Goal: Information Seeking & Learning: Learn about a topic

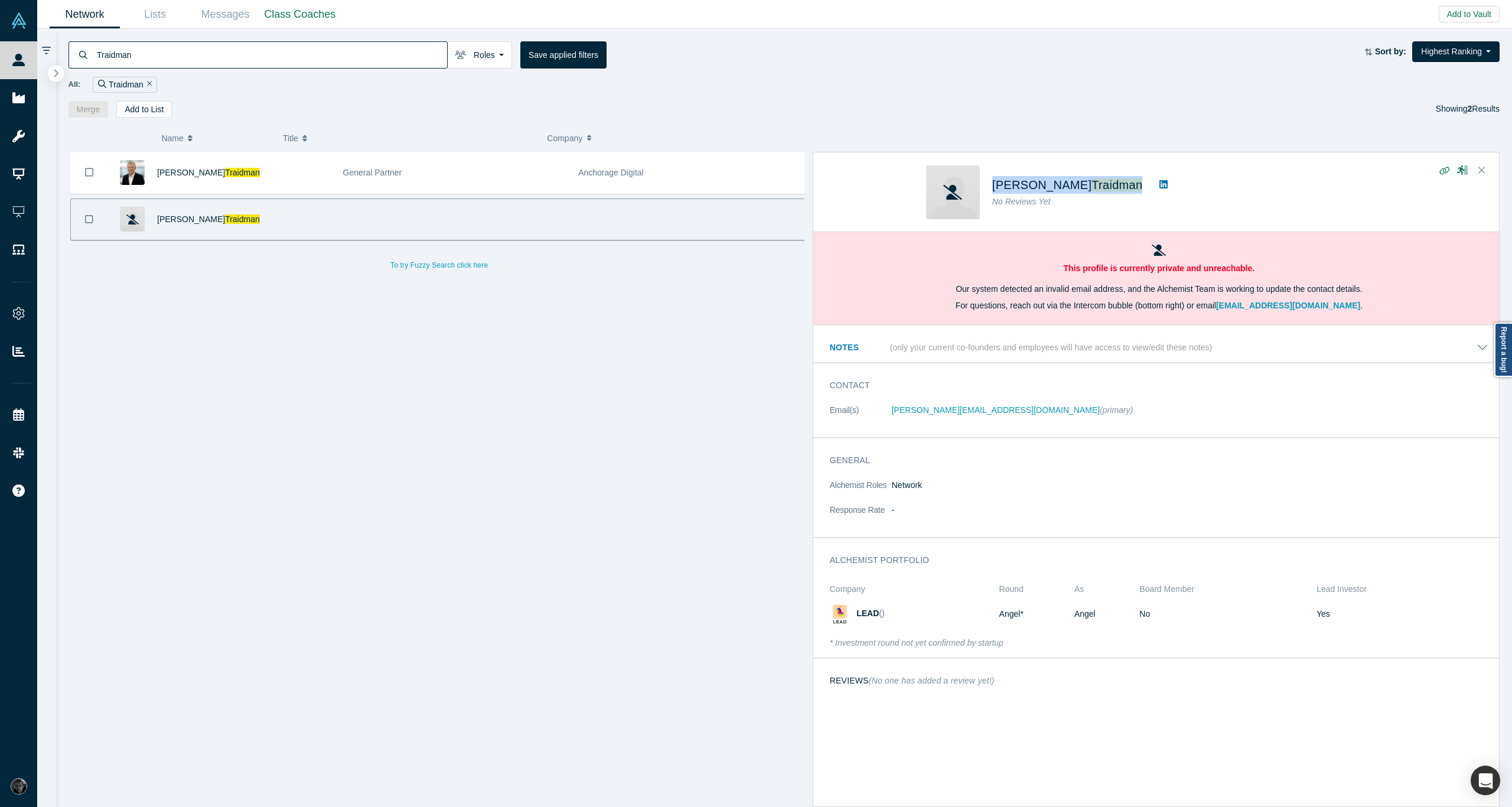
click at [59, 73] on button "button" at bounding box center [56, 73] width 16 height 16
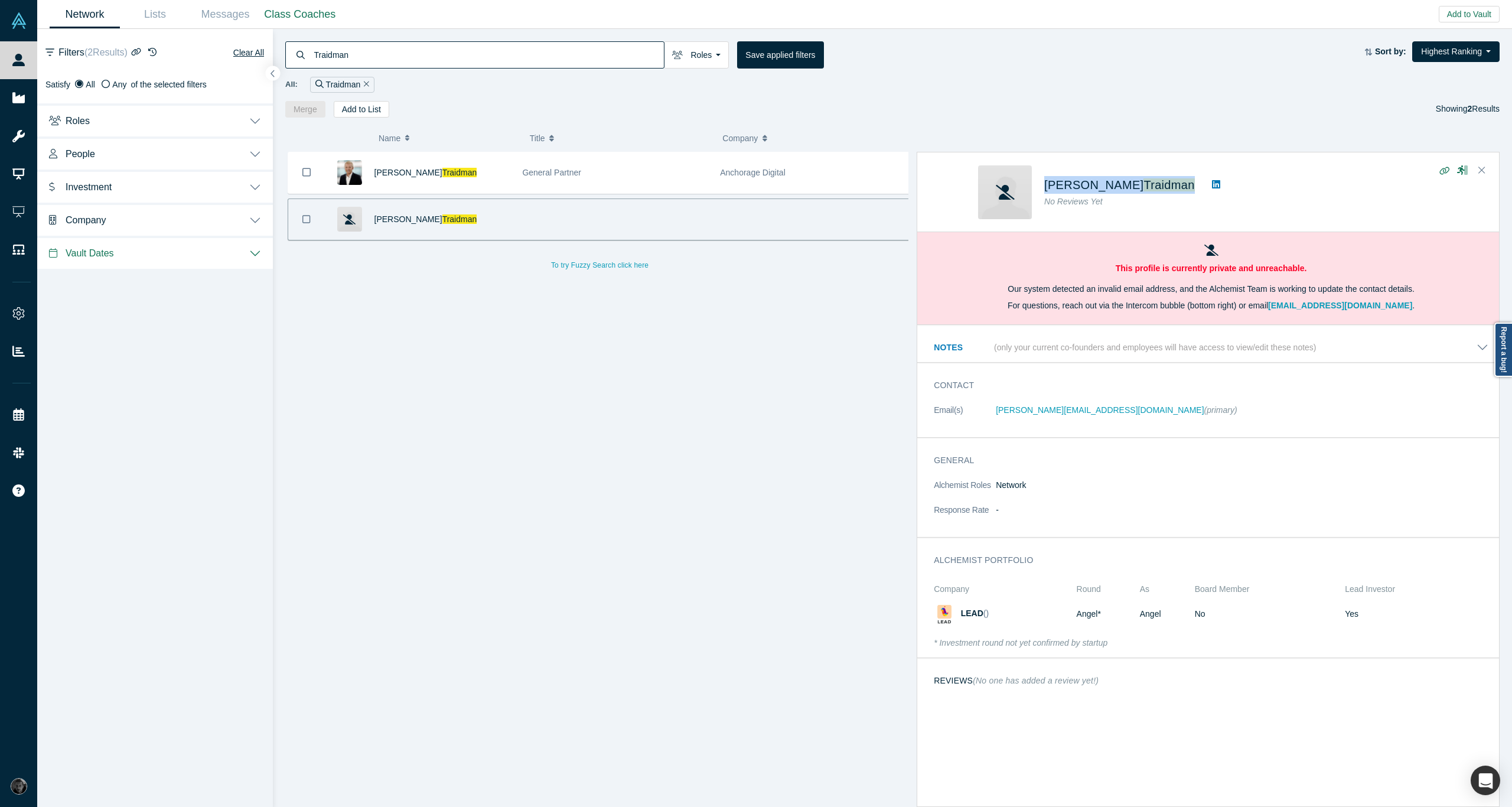
click at [368, 83] on icon "Remove Filter" at bounding box center [366, 84] width 5 height 5
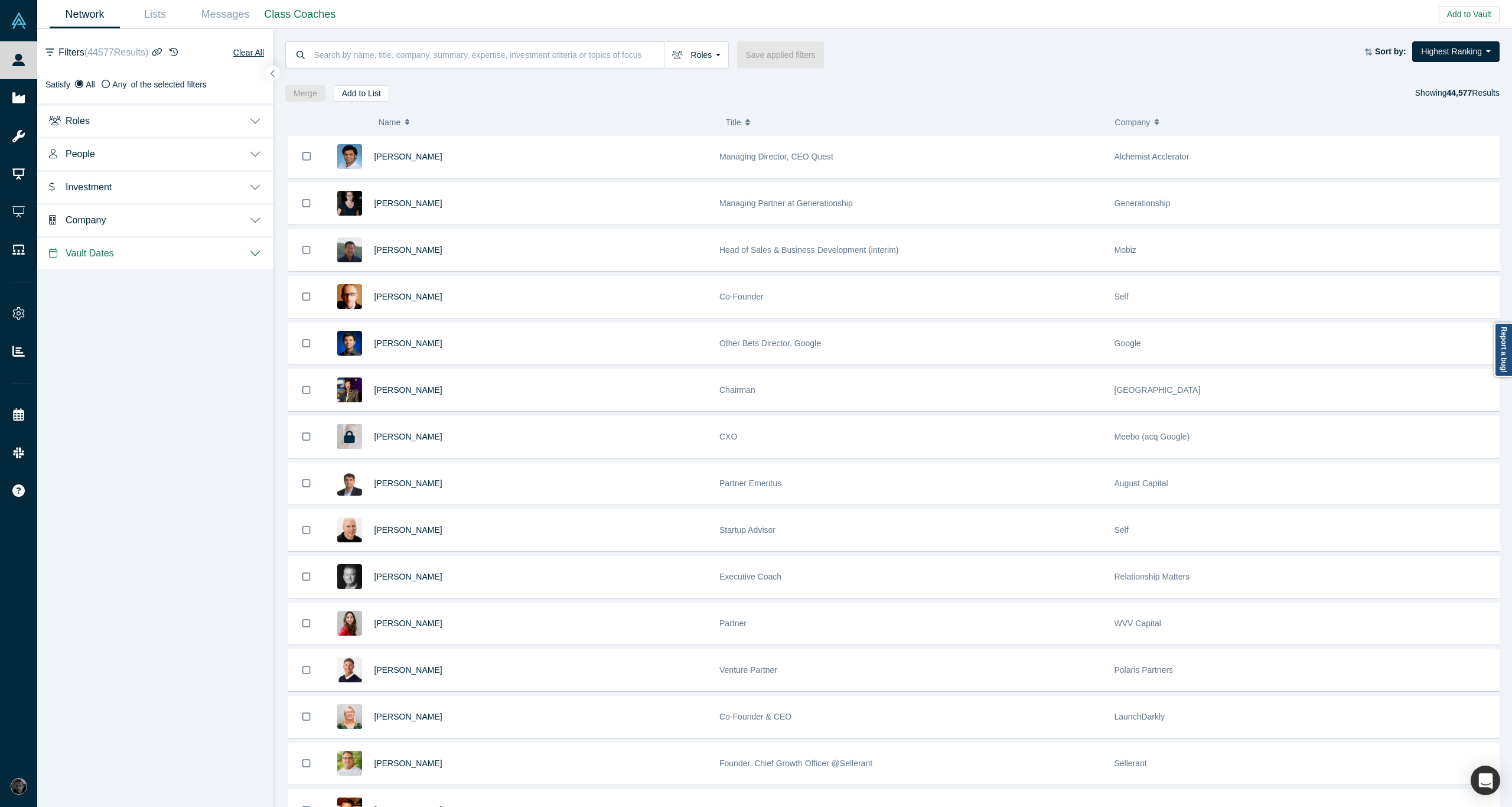
click at [253, 156] on button "People" at bounding box center [155, 152] width 236 height 33
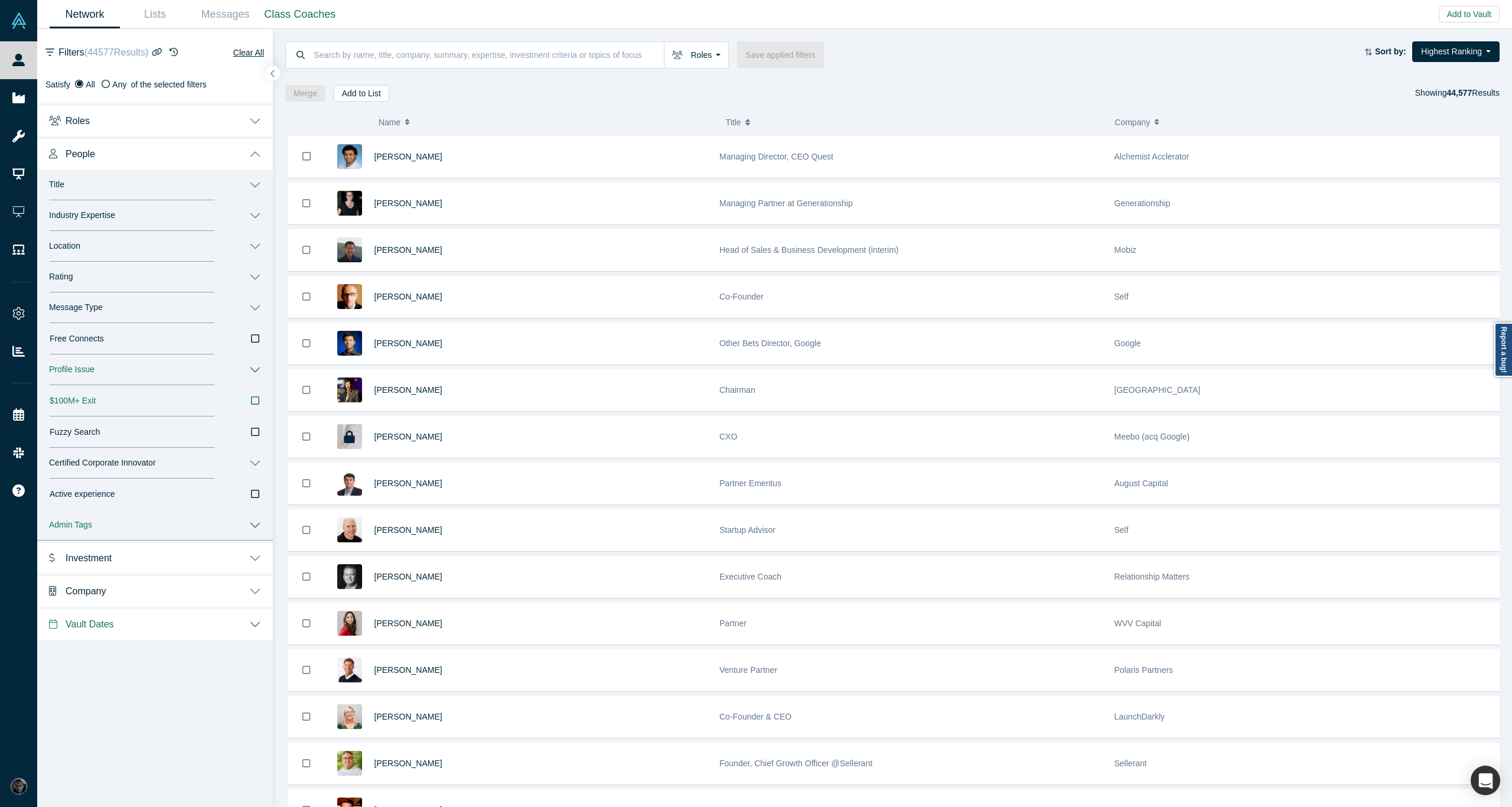
click at [259, 342] on icon "button" at bounding box center [255, 338] width 8 height 8
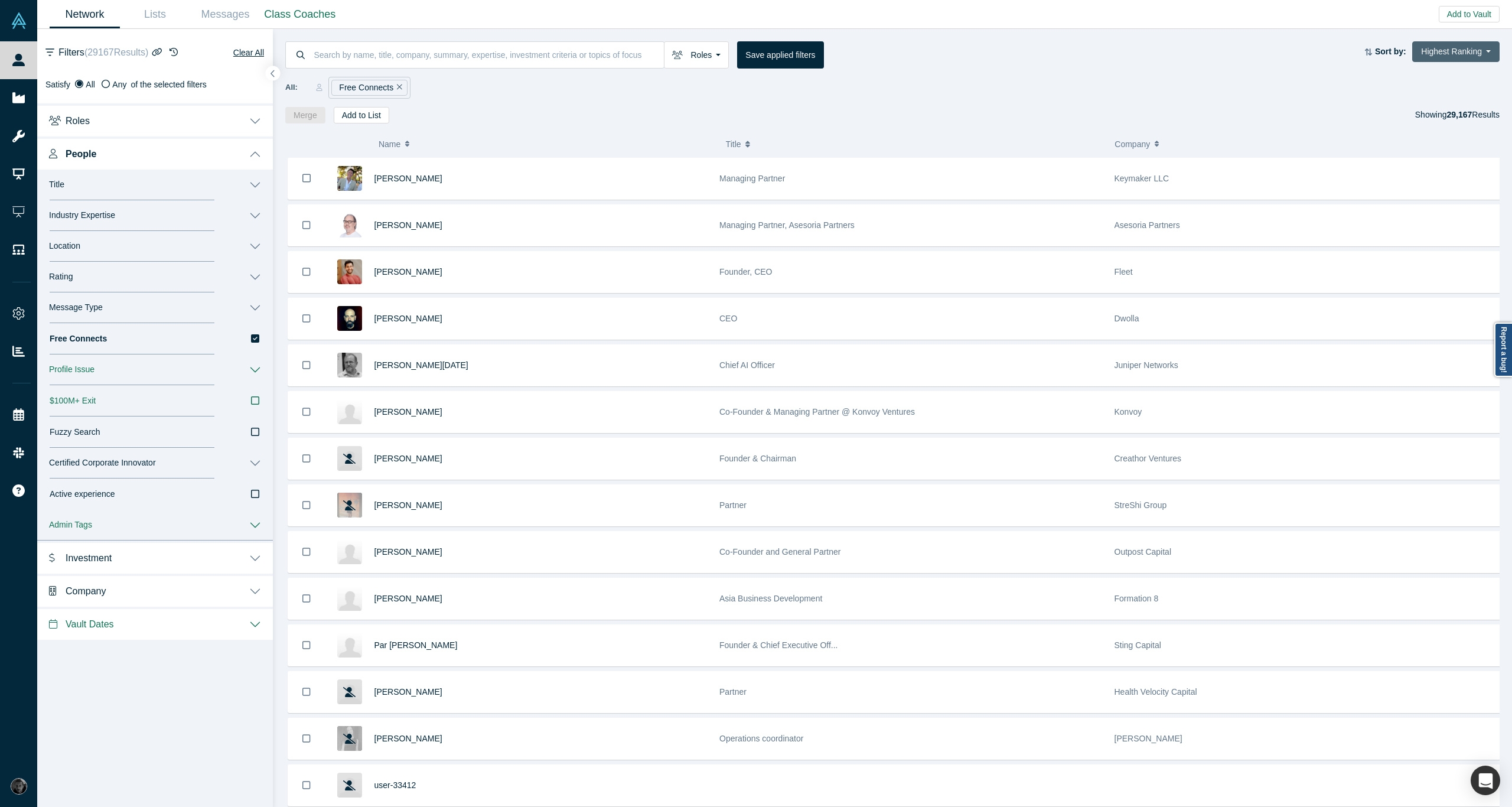
click at [1434, 52] on button "Highest Ranking" at bounding box center [1456, 52] width 88 height 20
click at [1421, 181] on link "Lowest Responsiveness" at bounding box center [1445, 178] width 107 height 25
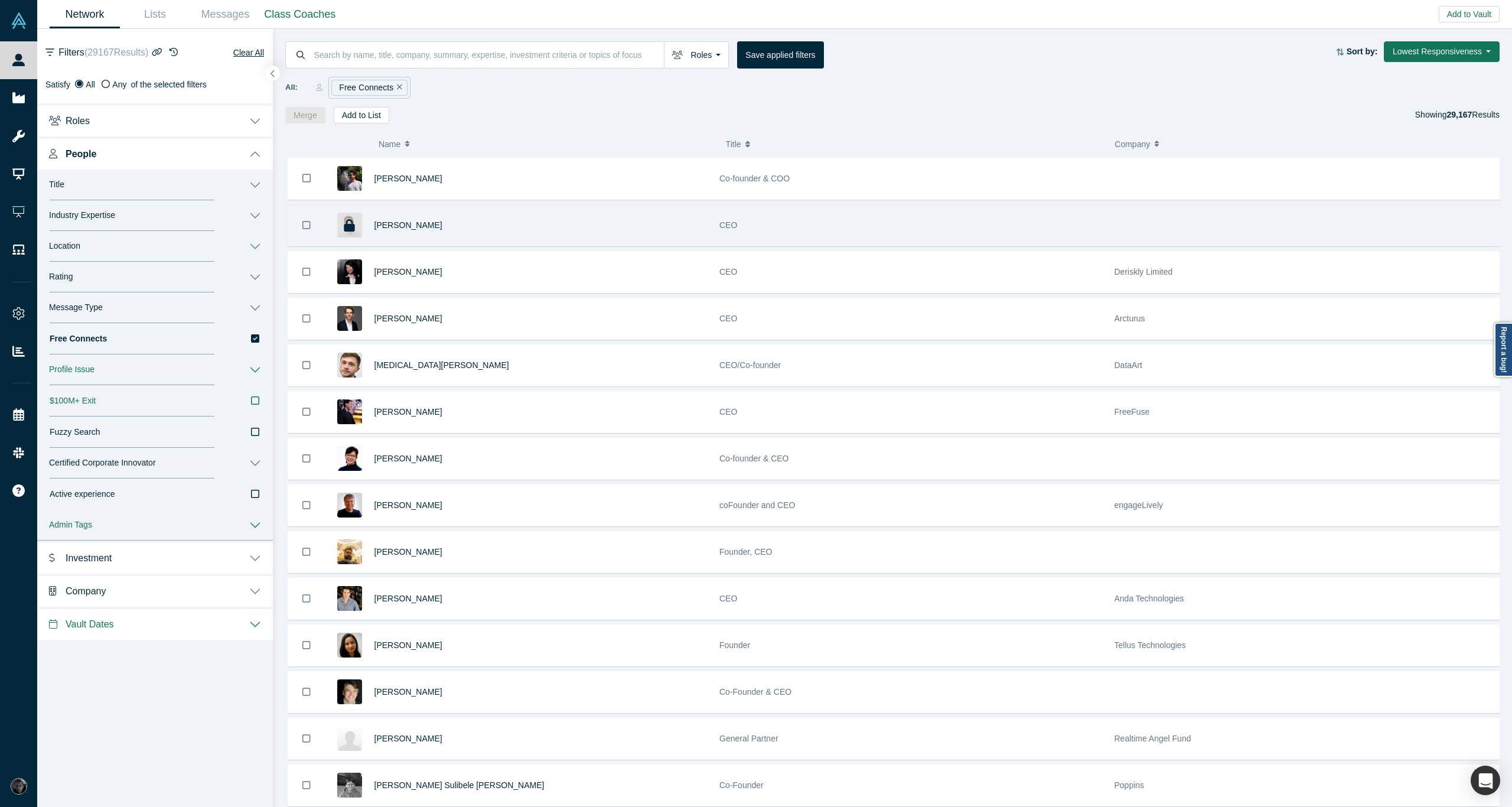
click at [848, 214] on div "CEO" at bounding box center [911, 226] width 383 height 41
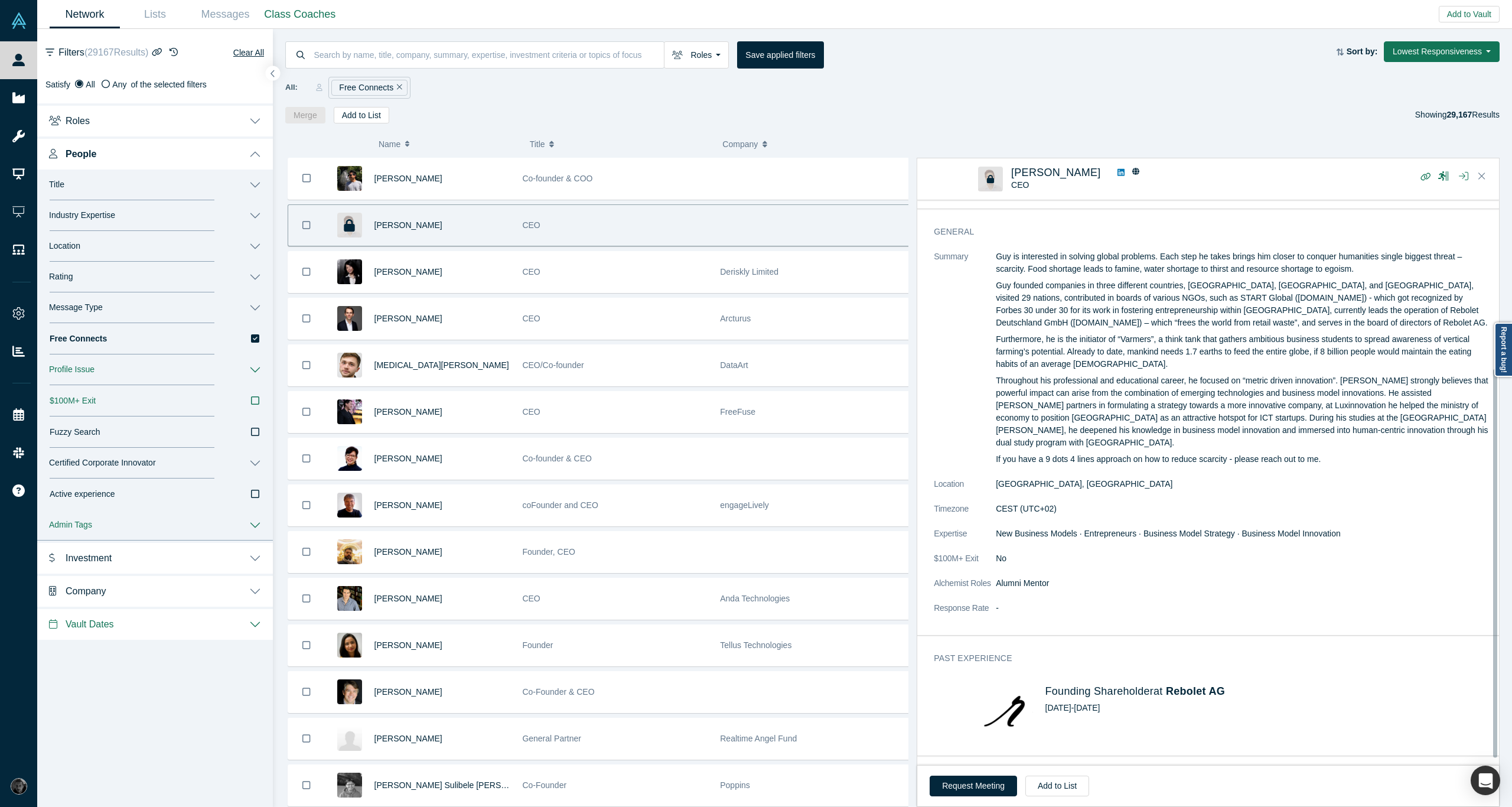
scroll to position [257, 0]
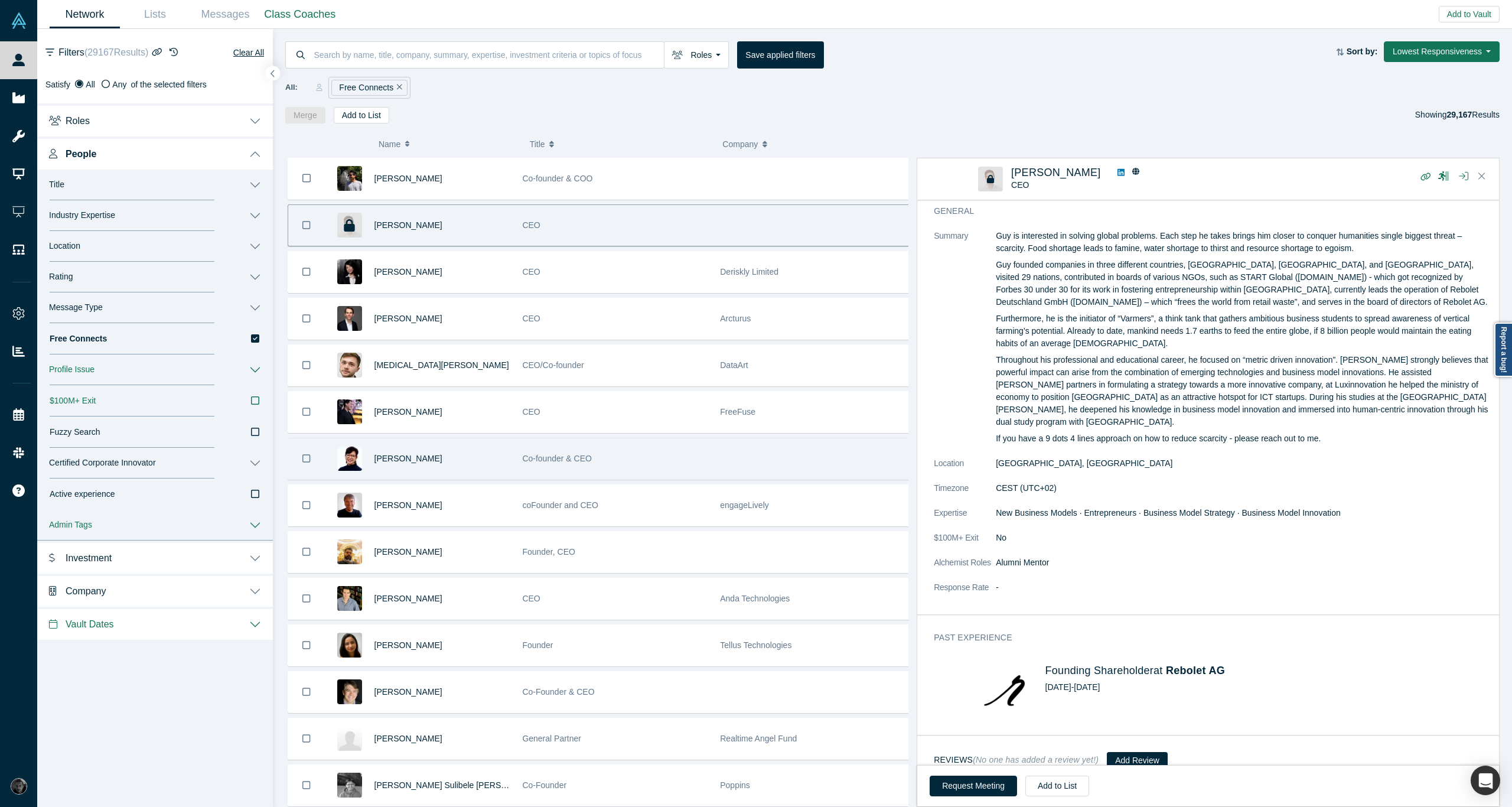
click at [637, 467] on div "Co-founder & CEO" at bounding box center [614, 458] width 185 height 41
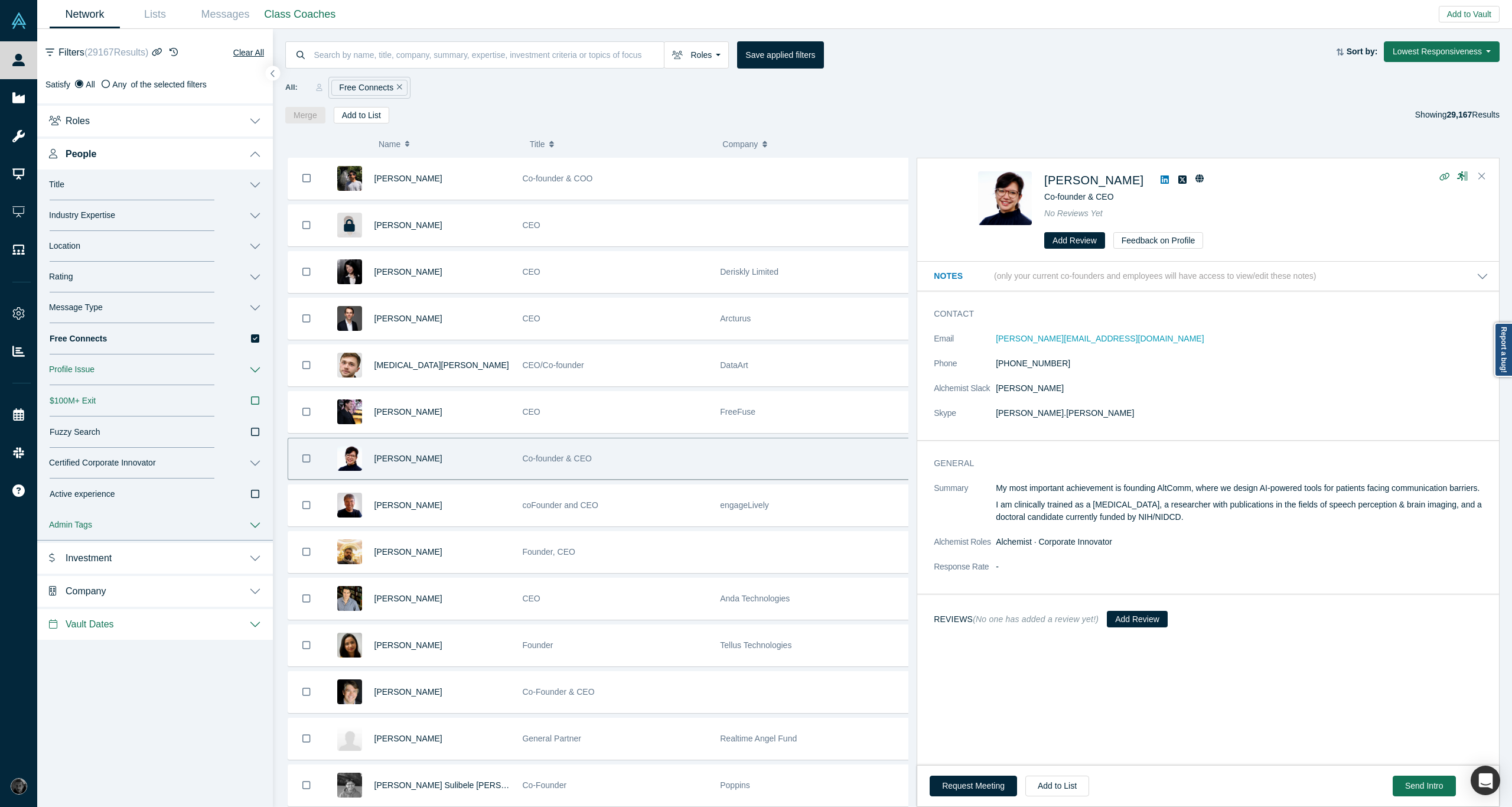
scroll to position [0, 0]
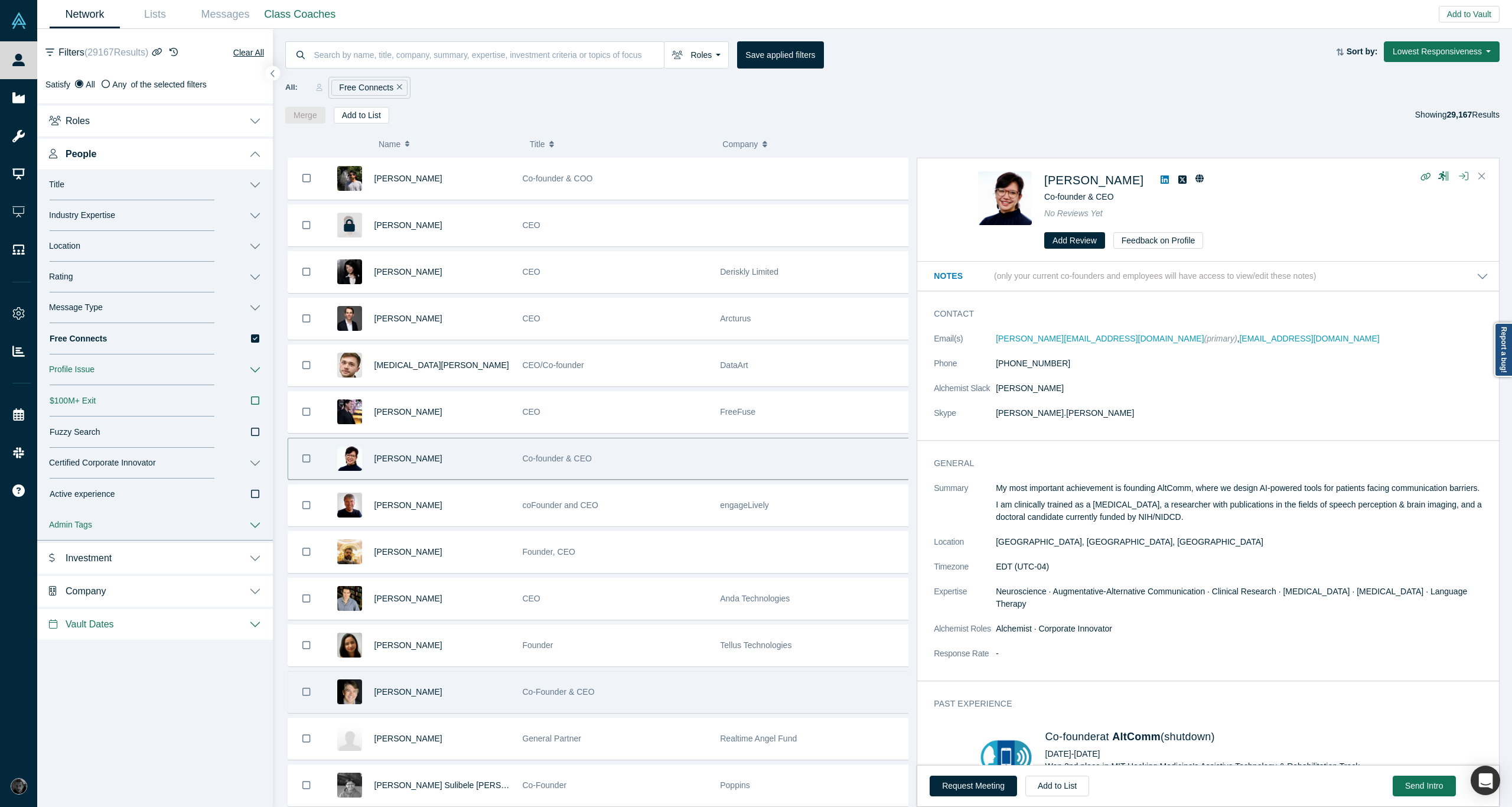
click at [732, 685] on div at bounding box center [813, 692] width 198 height 41
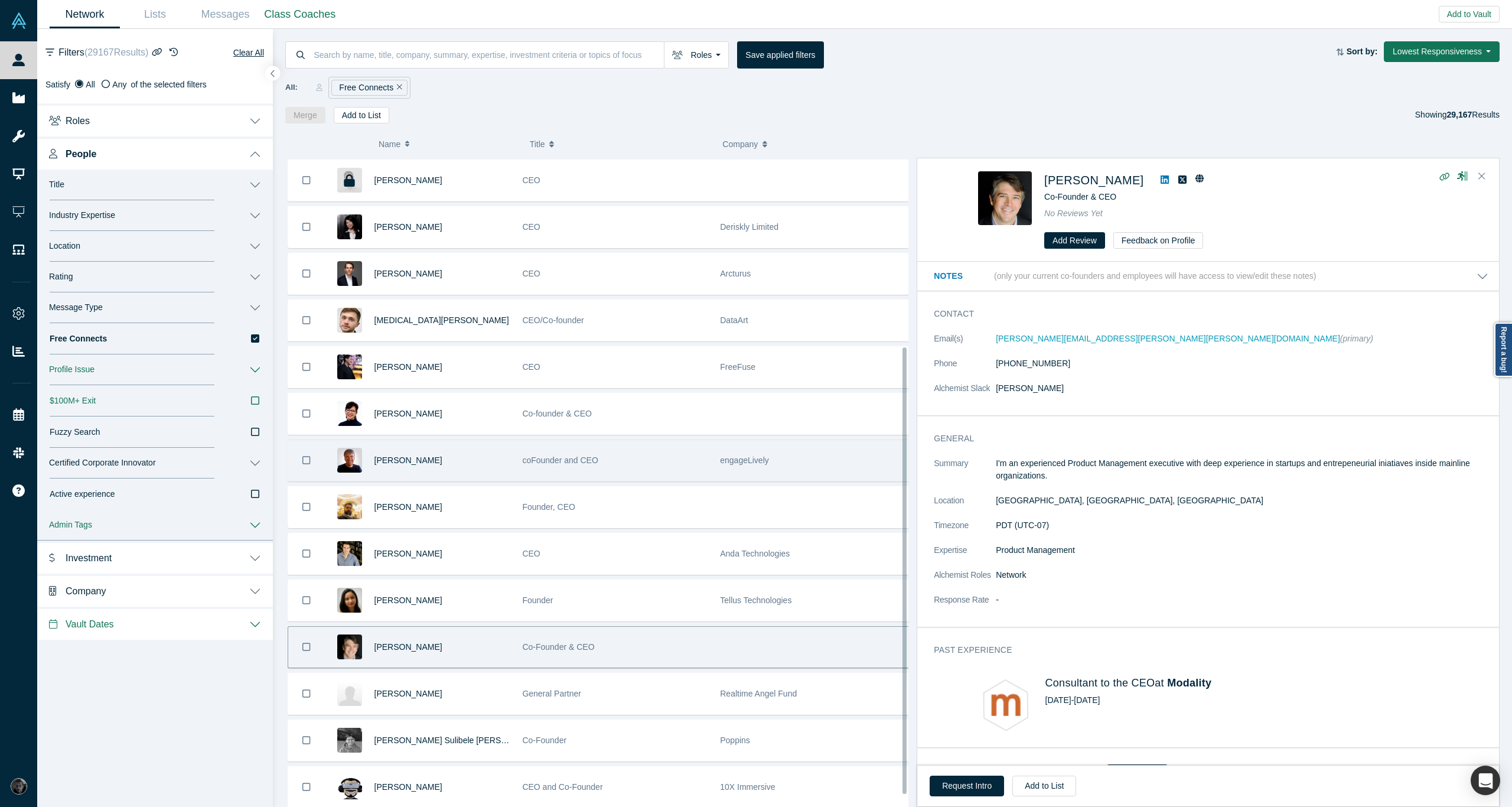
scroll to position [275, 0]
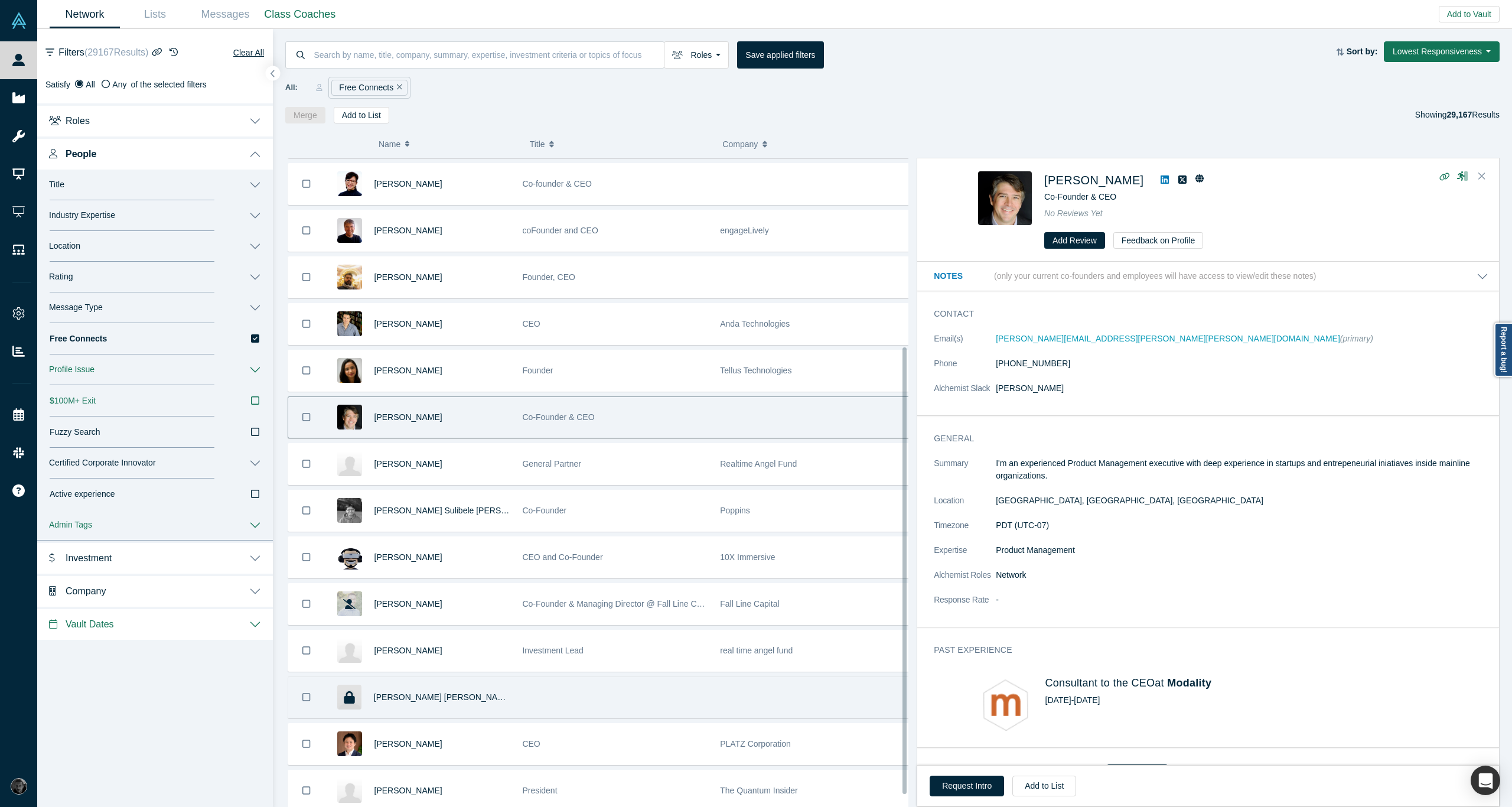
click at [668, 681] on div at bounding box center [615, 697] width 198 height 41
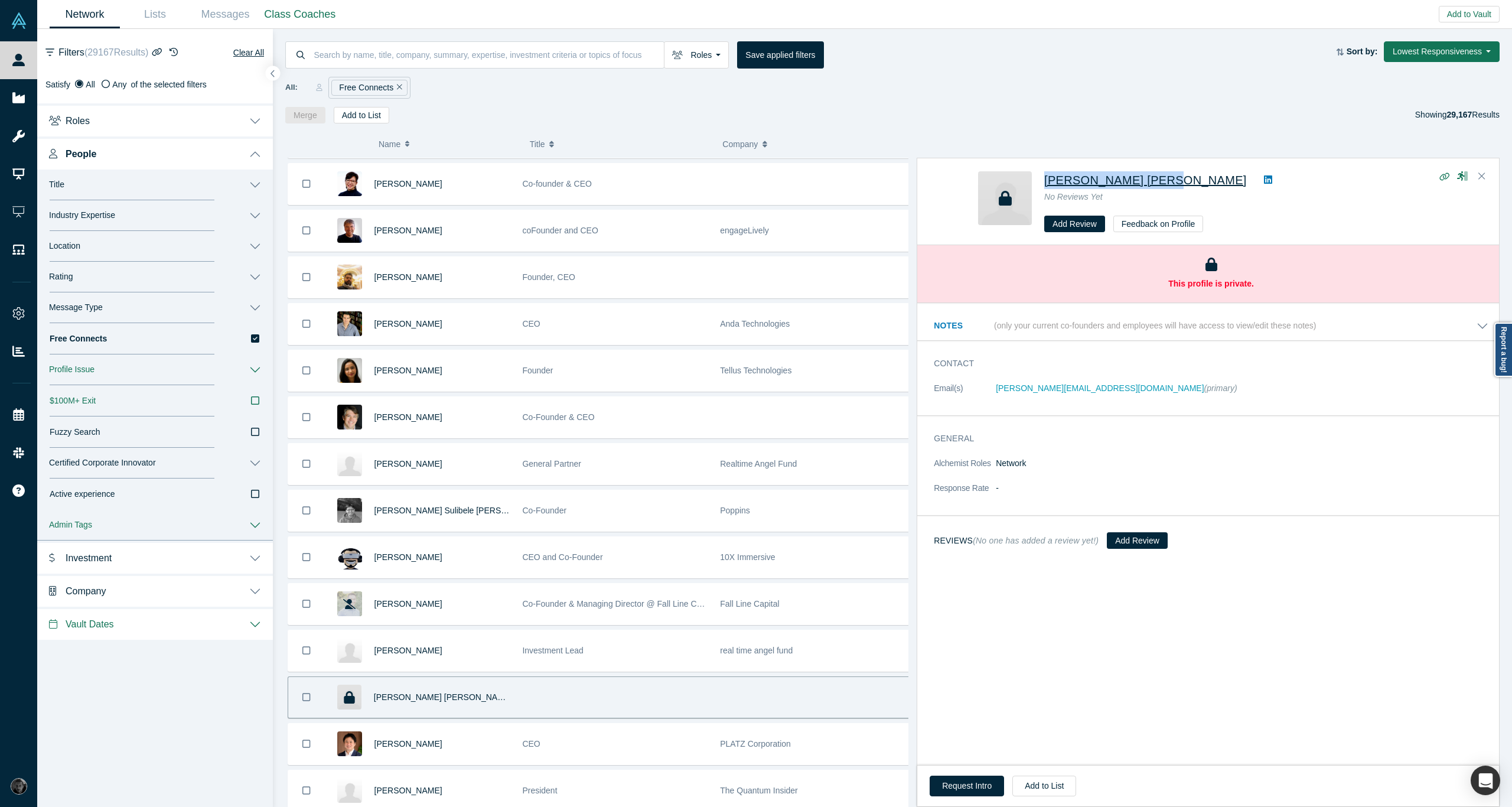
drag, startPoint x: 1042, startPoint y: 178, endPoint x: 1157, endPoint y: 181, distance: 115.0
click at [1157, 181] on div "[PERSON_NAME] [PERSON_NAME] No Reviews Yet Add Review Feedback on Profile" at bounding box center [1210, 202] width 464 height 61
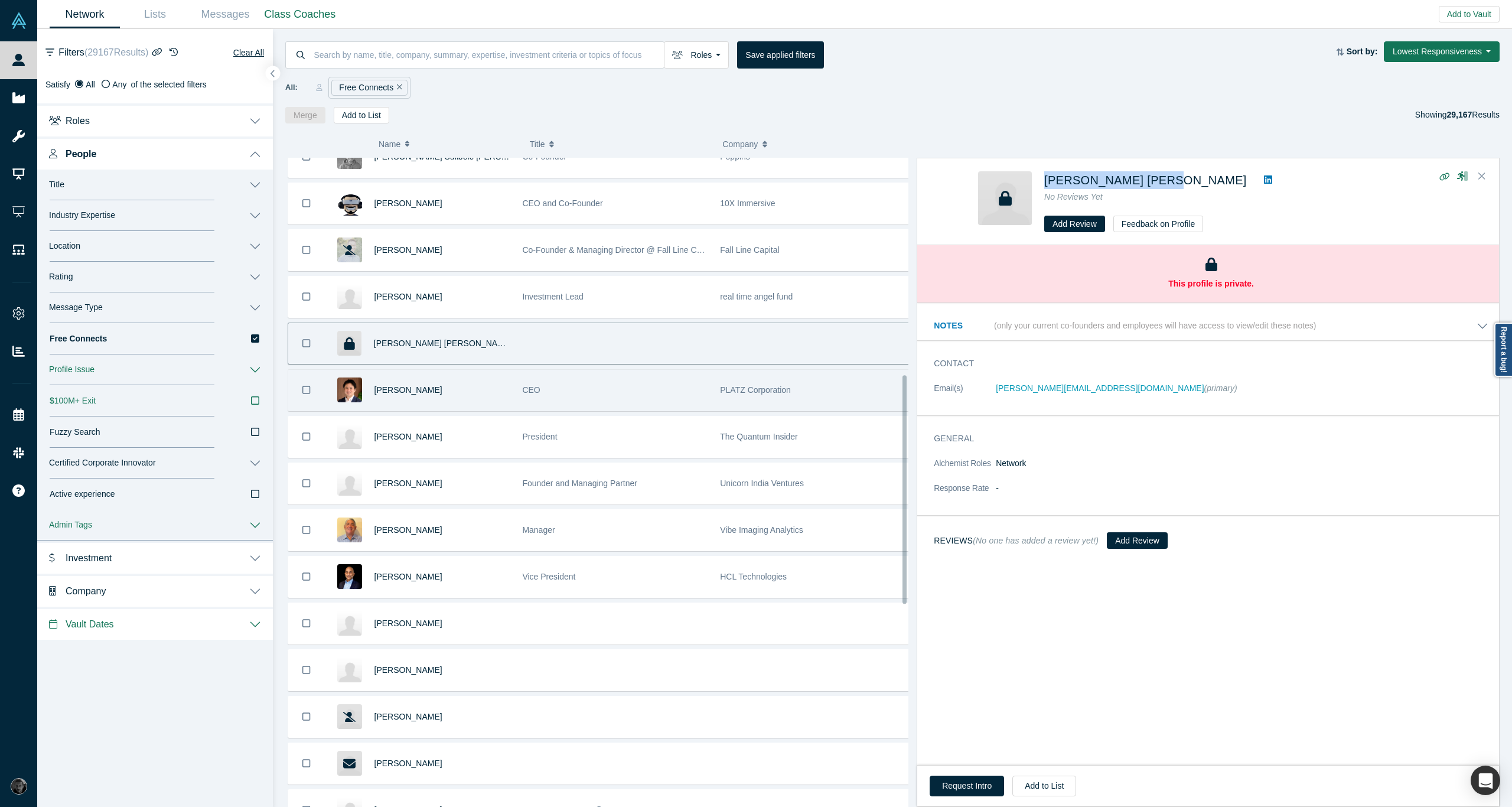
scroll to position [653, 0]
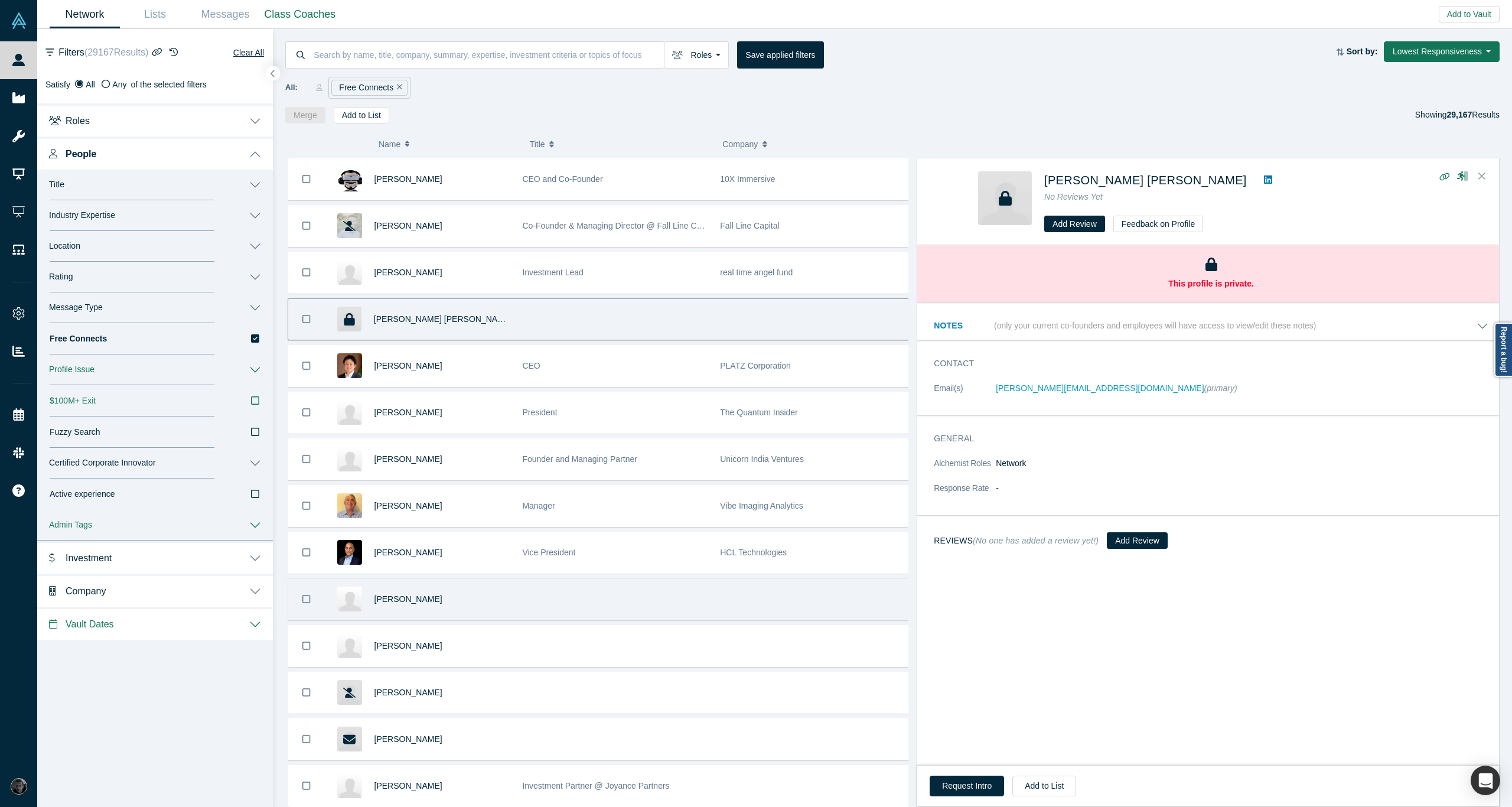
click at [716, 589] on div at bounding box center [813, 599] width 198 height 41
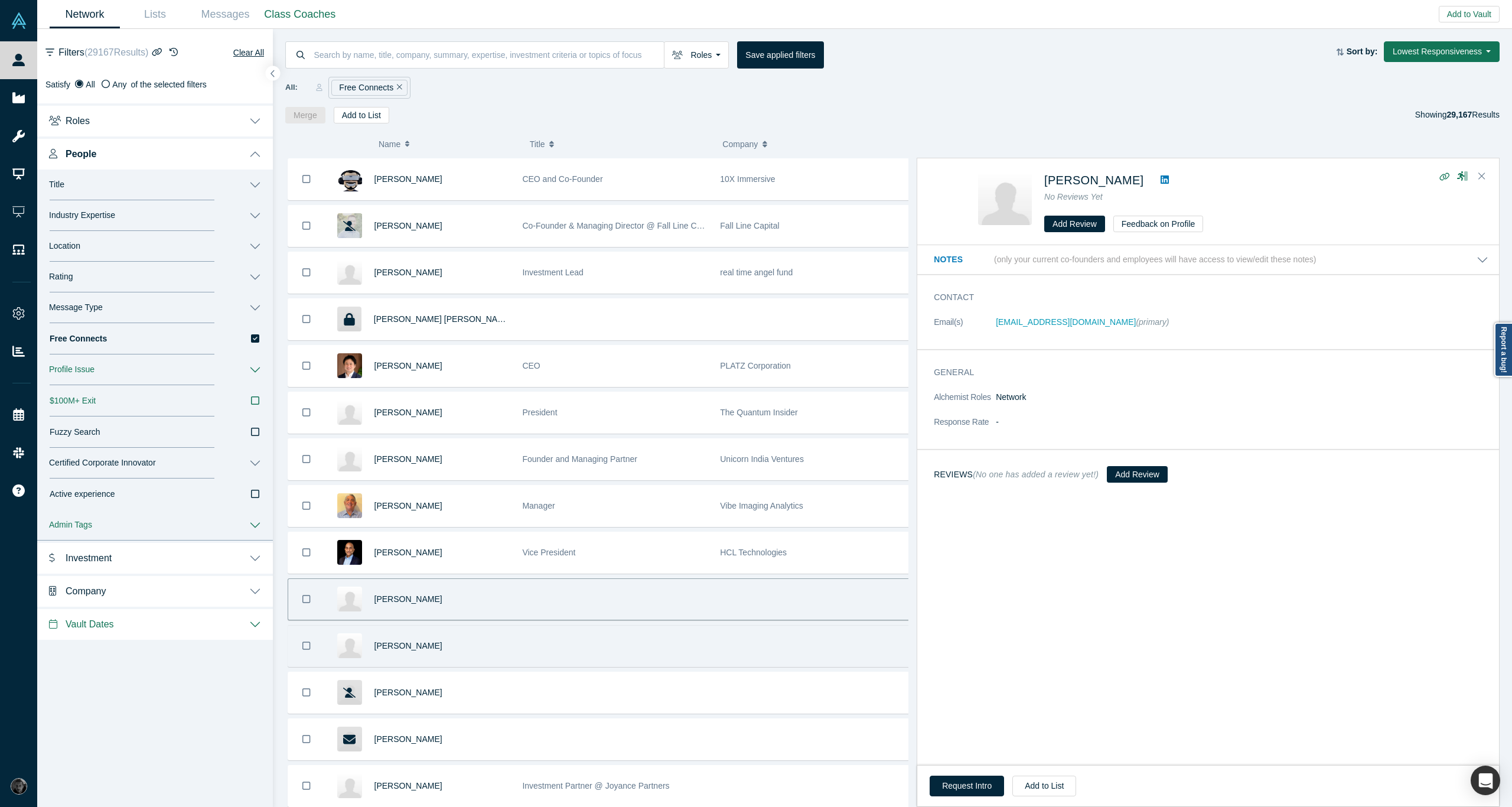
click at [517, 641] on div at bounding box center [615, 646] width 198 height 41
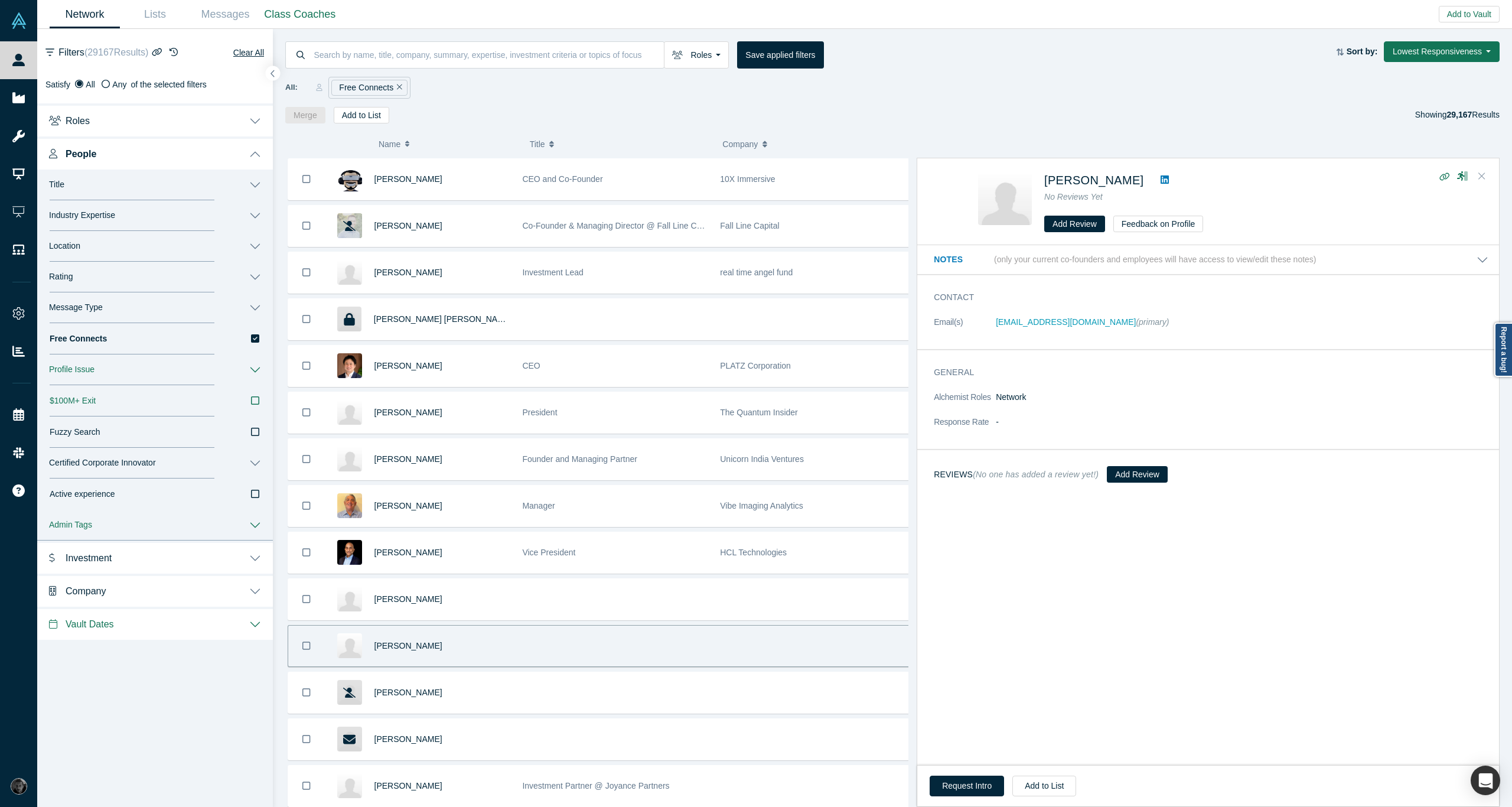
click at [1483, 179] on icon "Close" at bounding box center [1482, 176] width 7 height 11
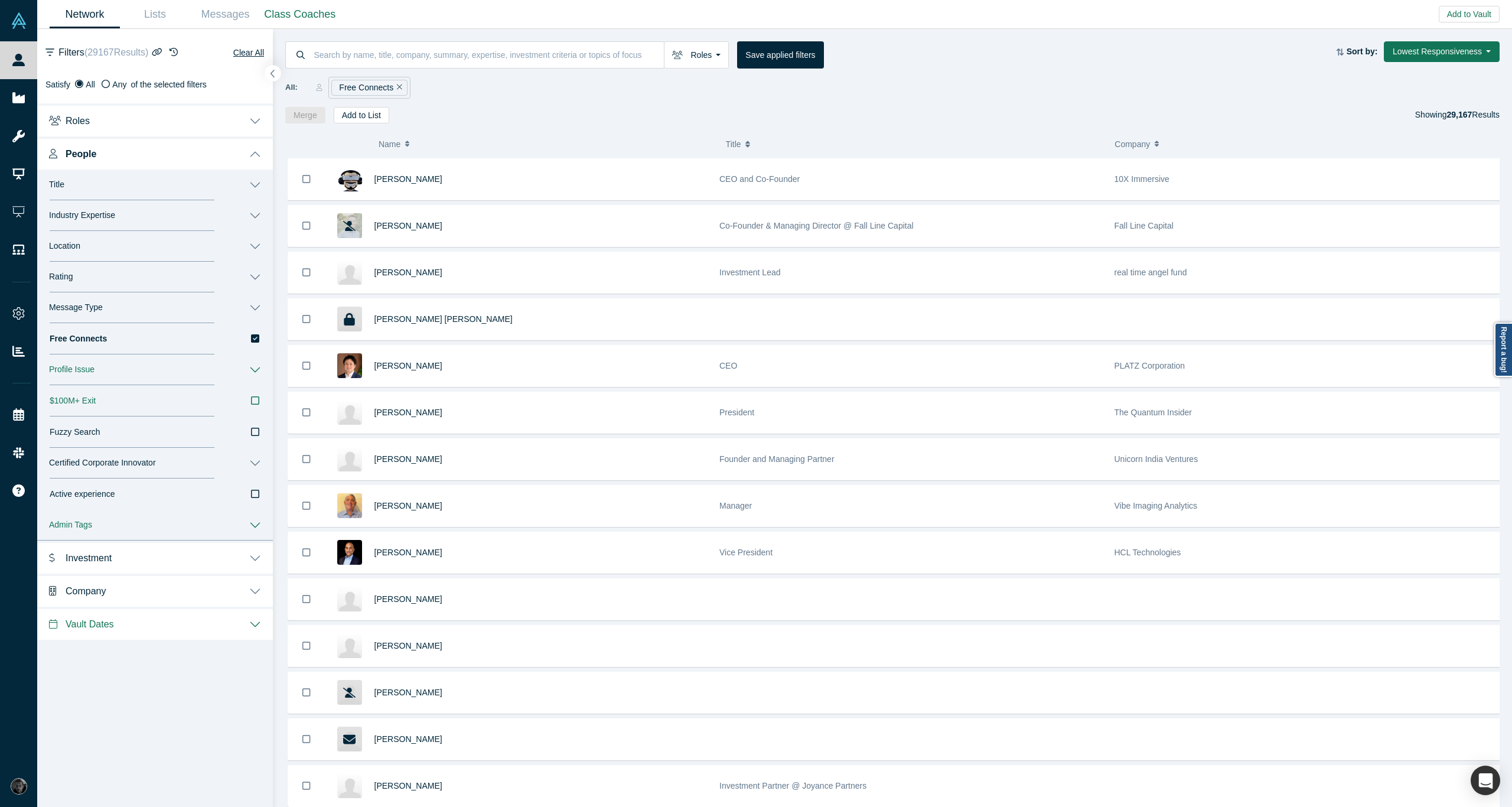
click at [271, 74] on icon "button" at bounding box center [273, 73] width 6 height 9
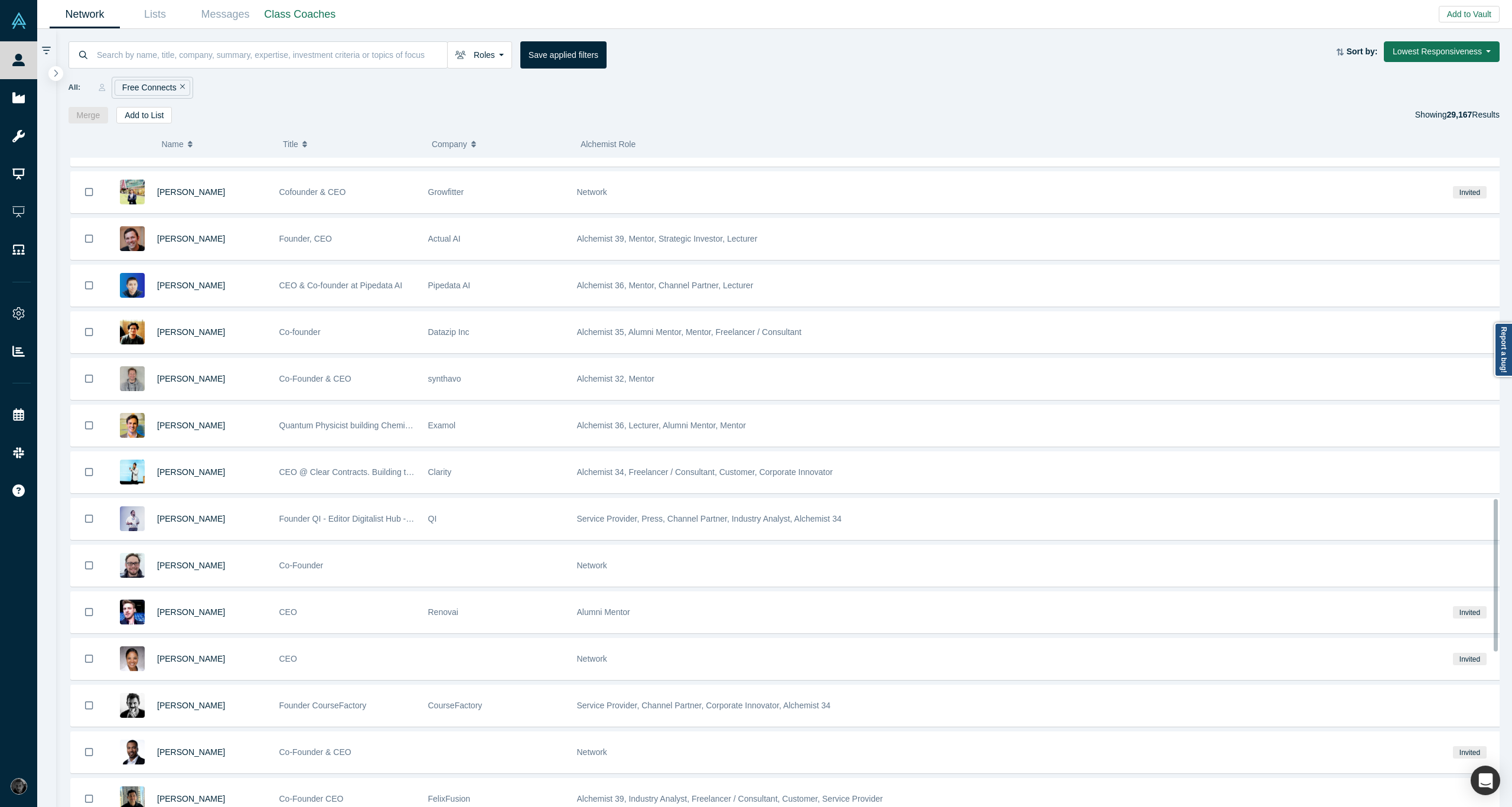
scroll to position [1456, 0]
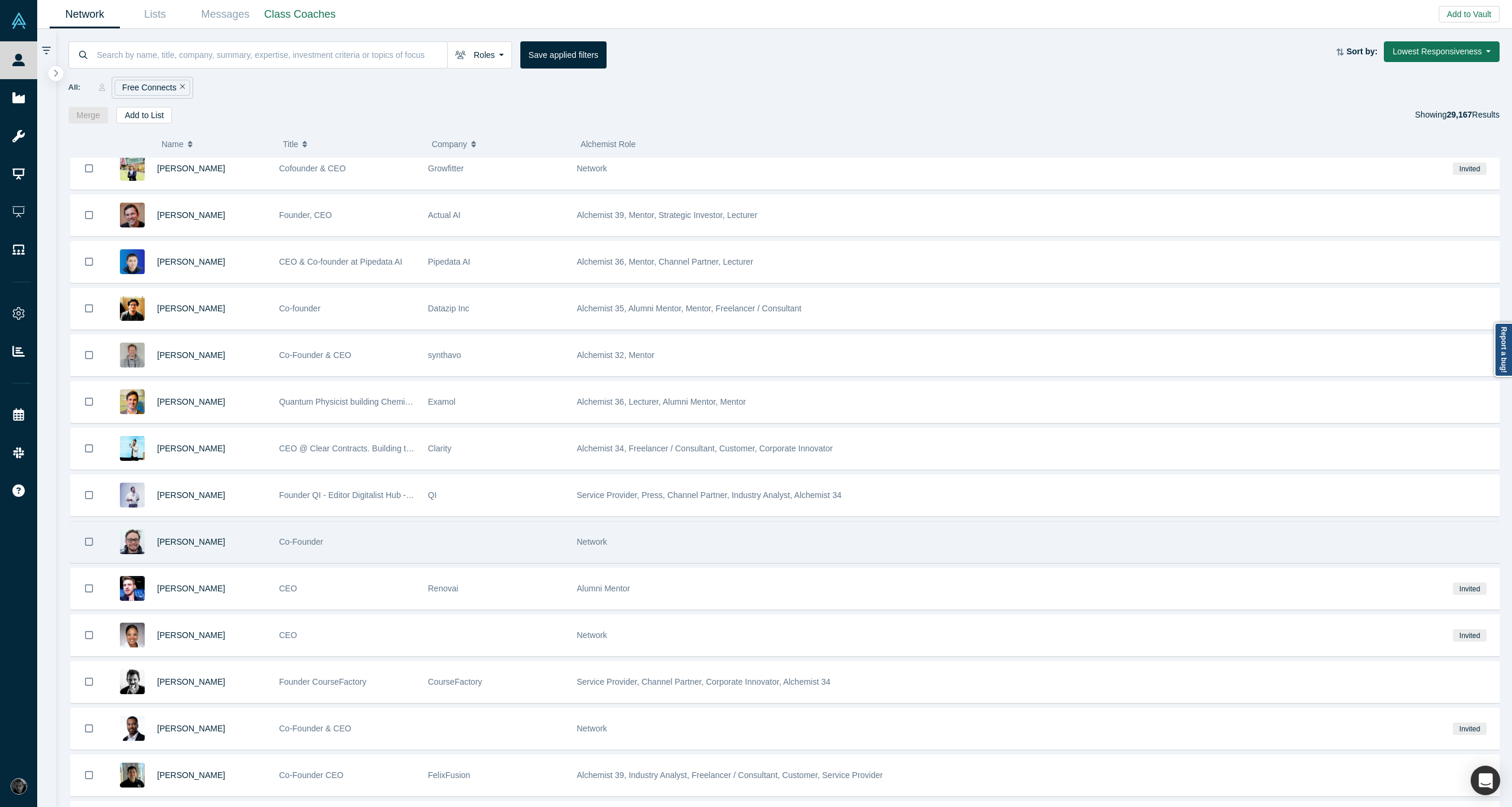
click at [833, 533] on div "Network" at bounding box center [1004, 542] width 854 height 41
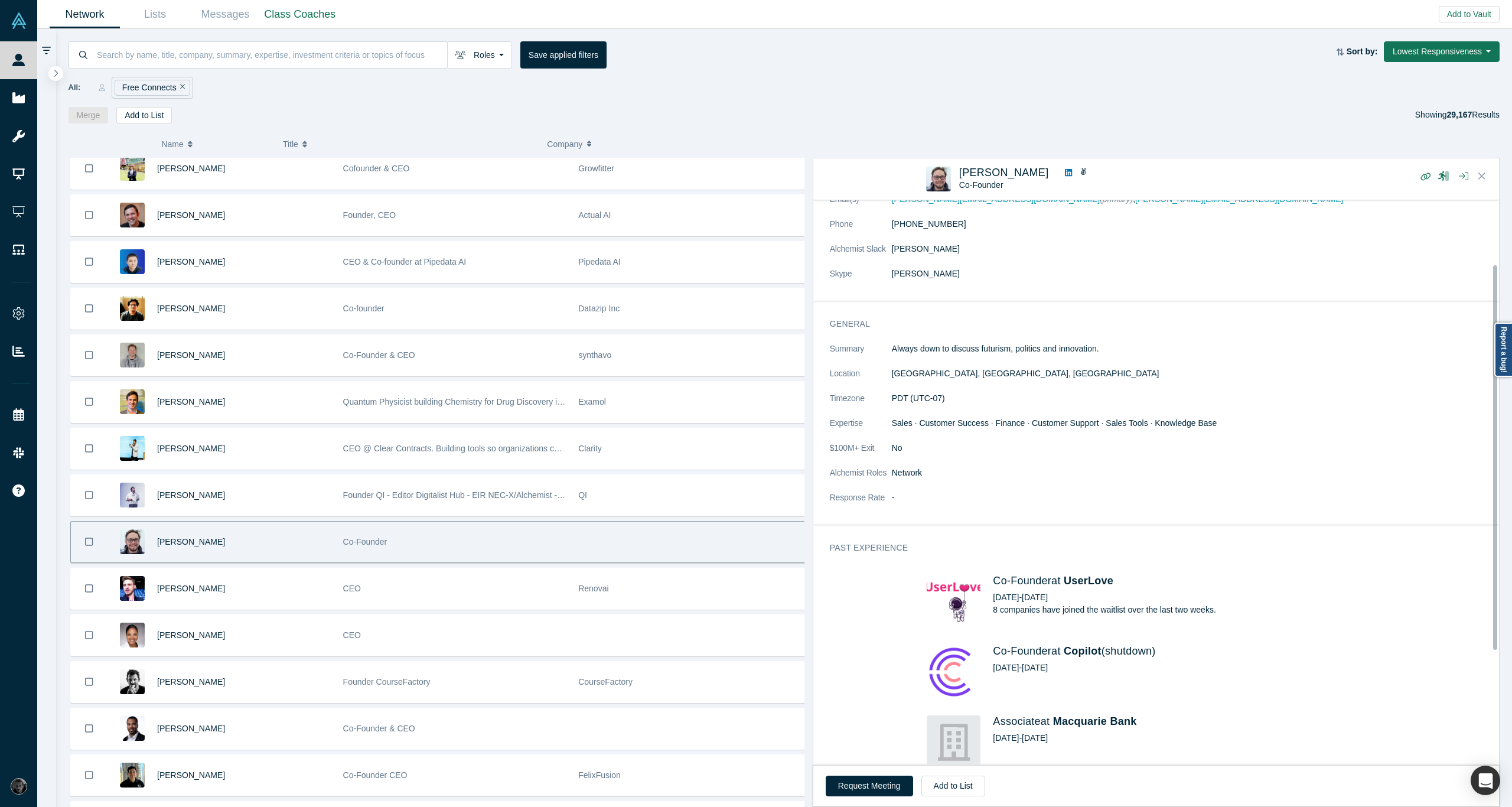
scroll to position [94, 0]
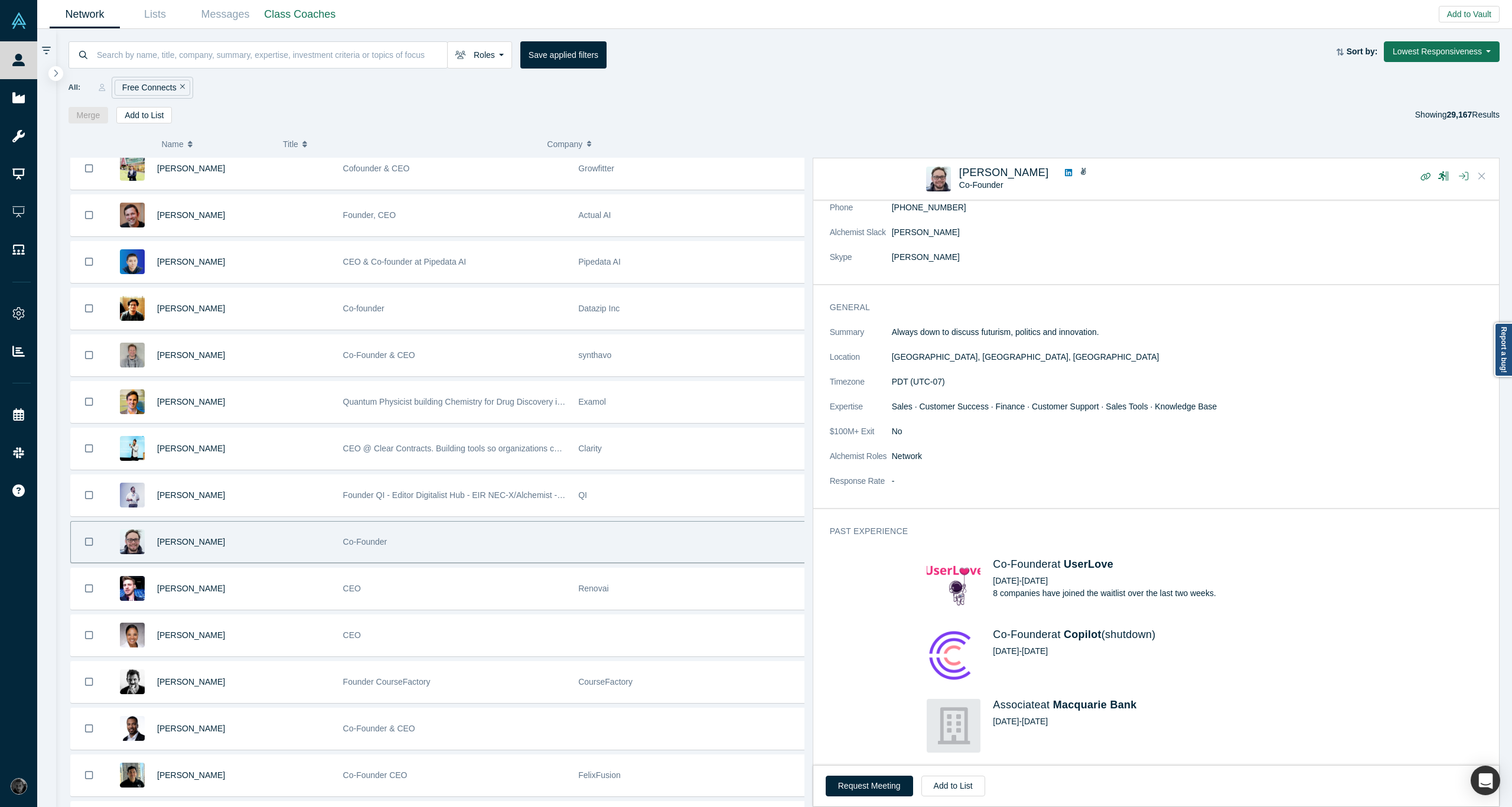
click at [1484, 178] on icon "Close" at bounding box center [1482, 176] width 7 height 11
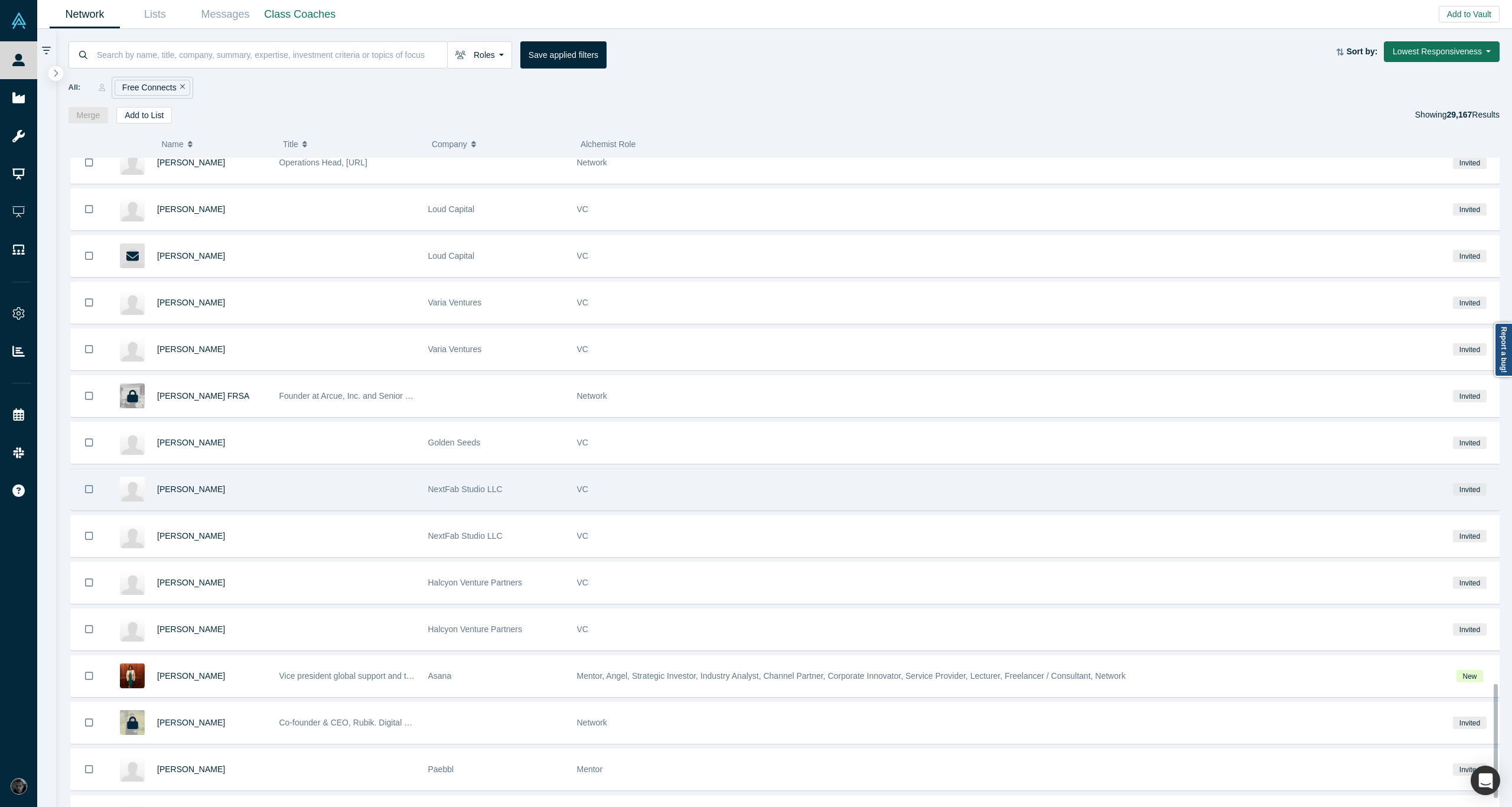
scroll to position [3016, 0]
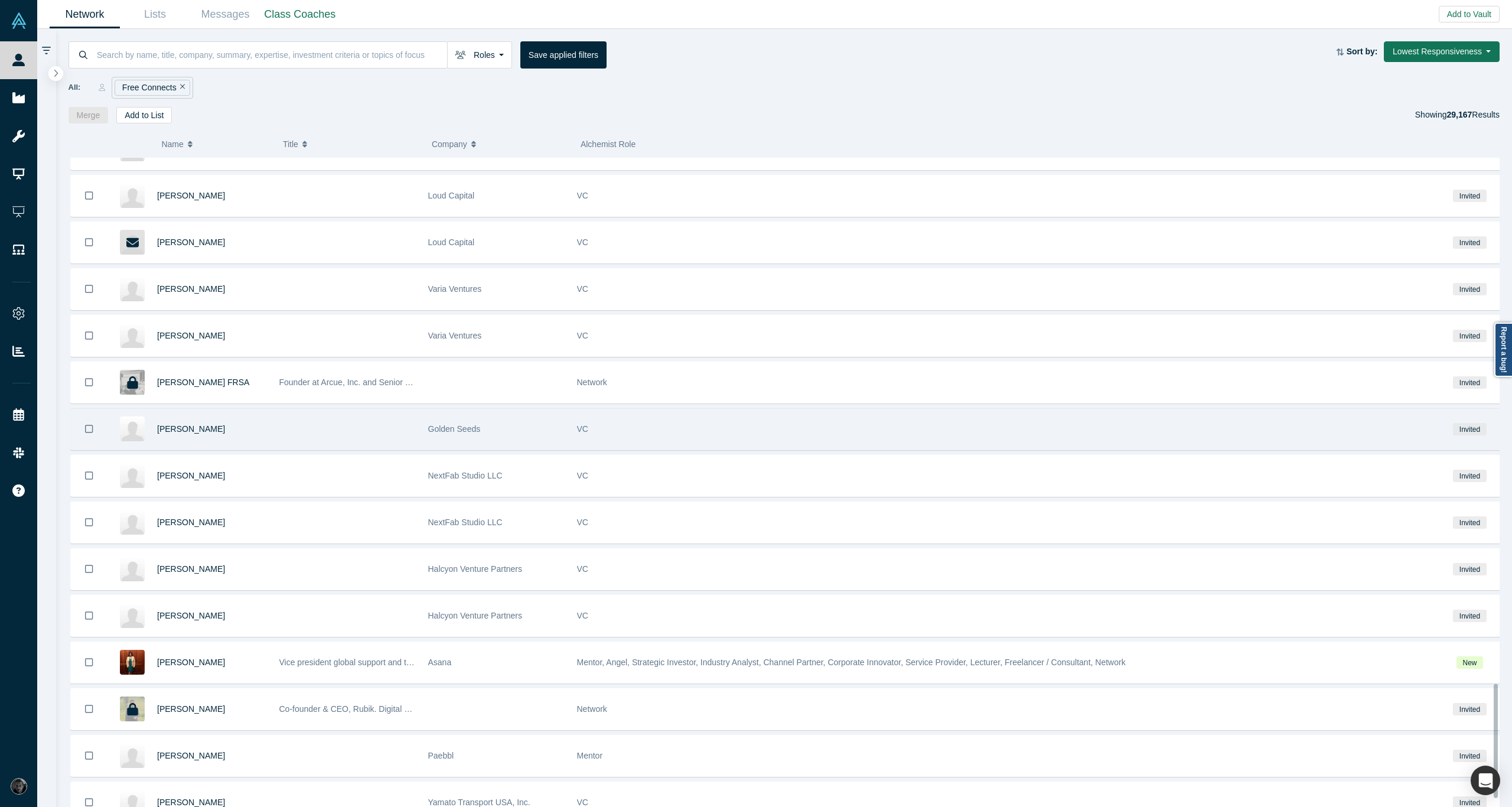
click at [311, 409] on div at bounding box center [347, 429] width 149 height 41
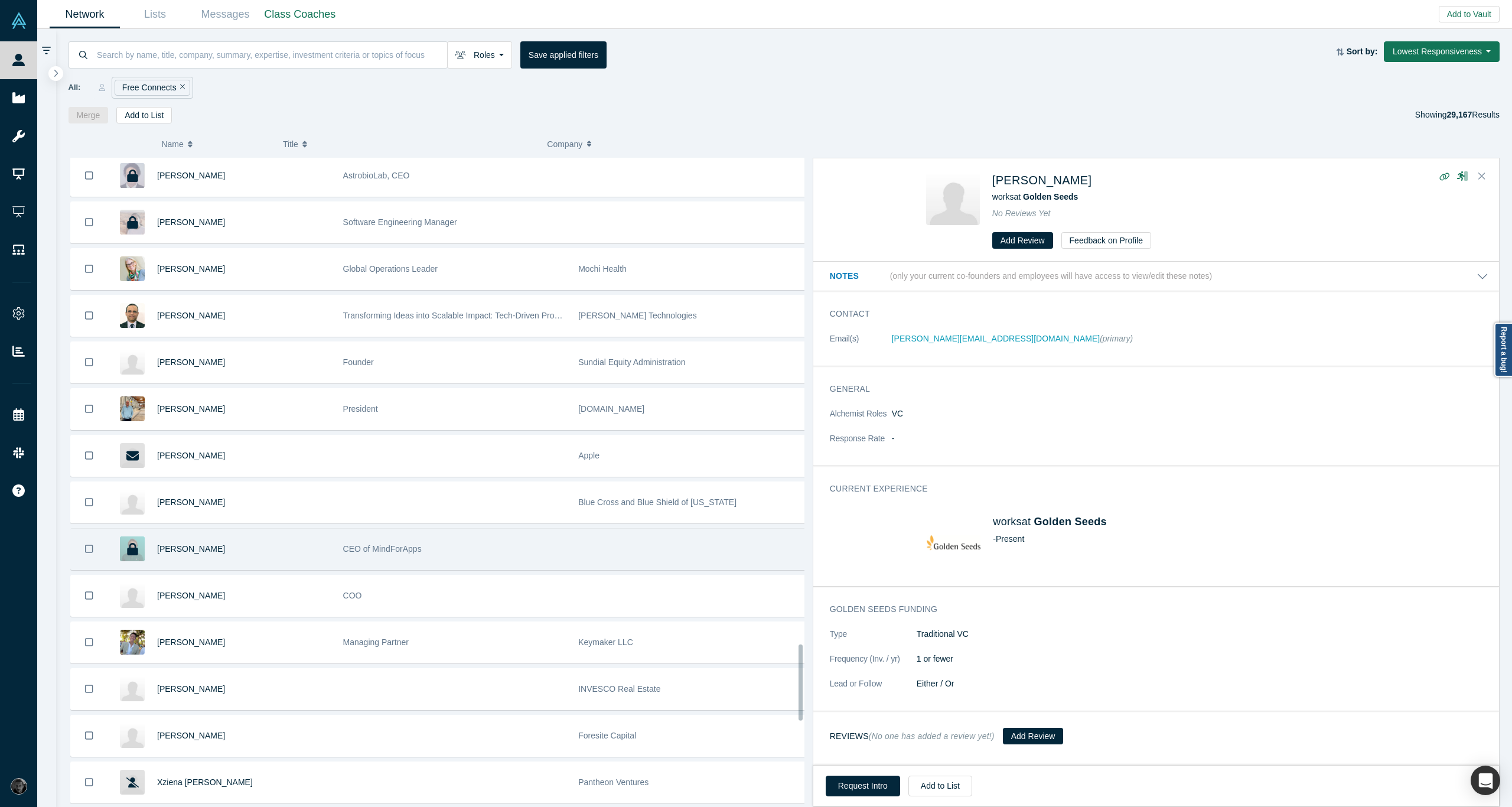
scroll to position [4185, 0]
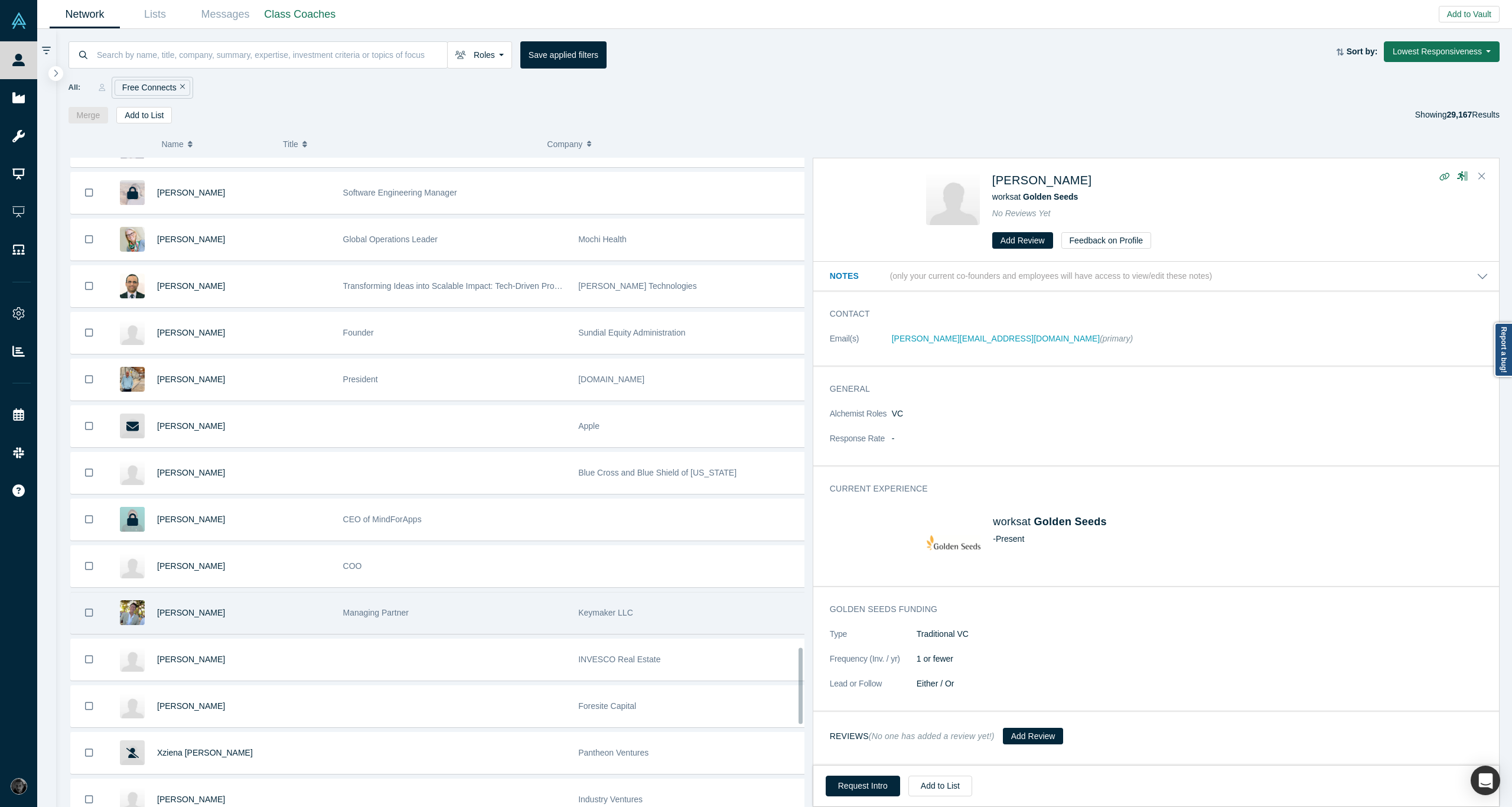
click at [256, 592] on div "[PERSON_NAME]" at bounding box center [244, 613] width 173 height 41
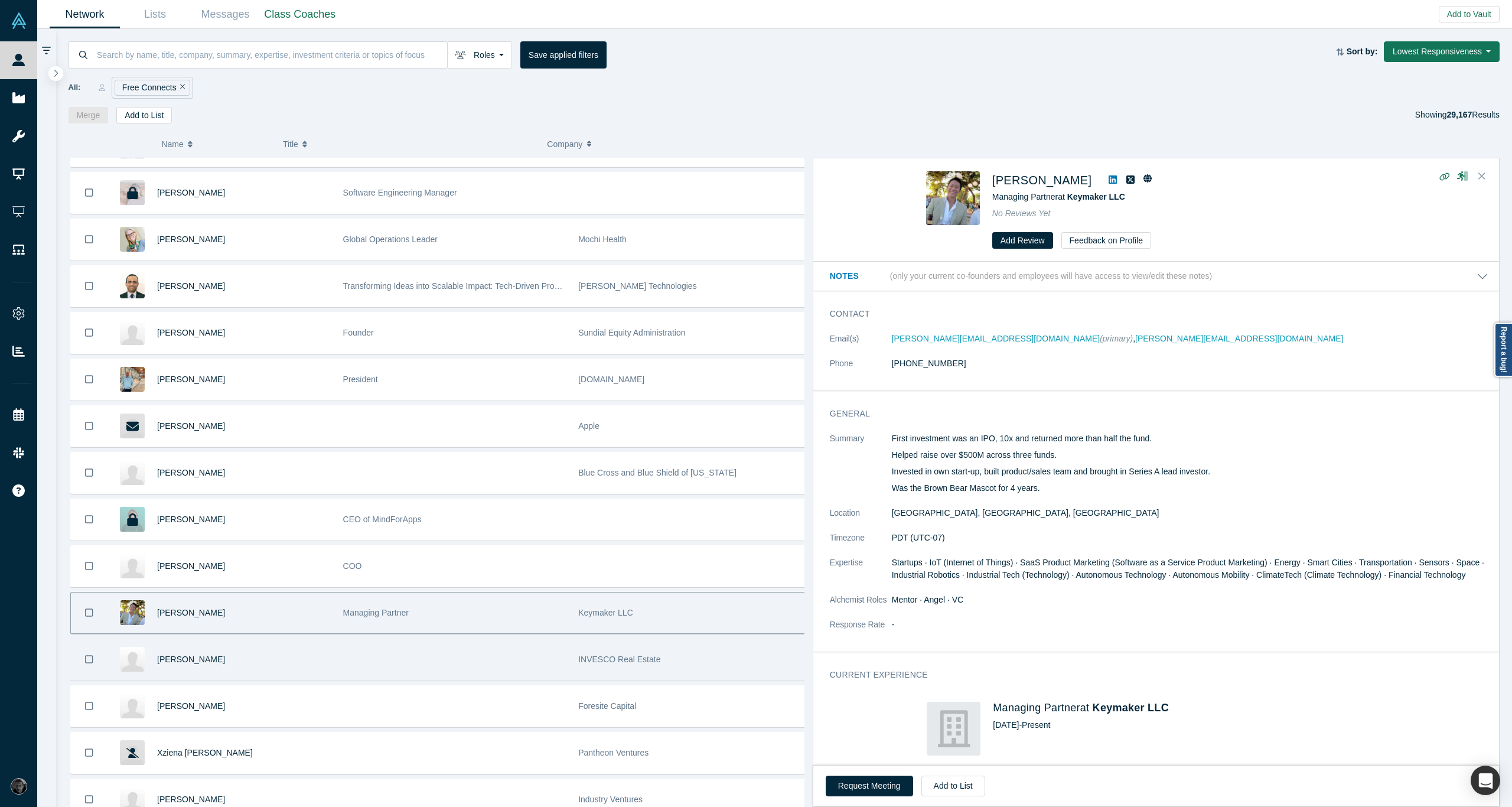
click at [265, 639] on div "[PERSON_NAME]" at bounding box center [244, 659] width 173 height 41
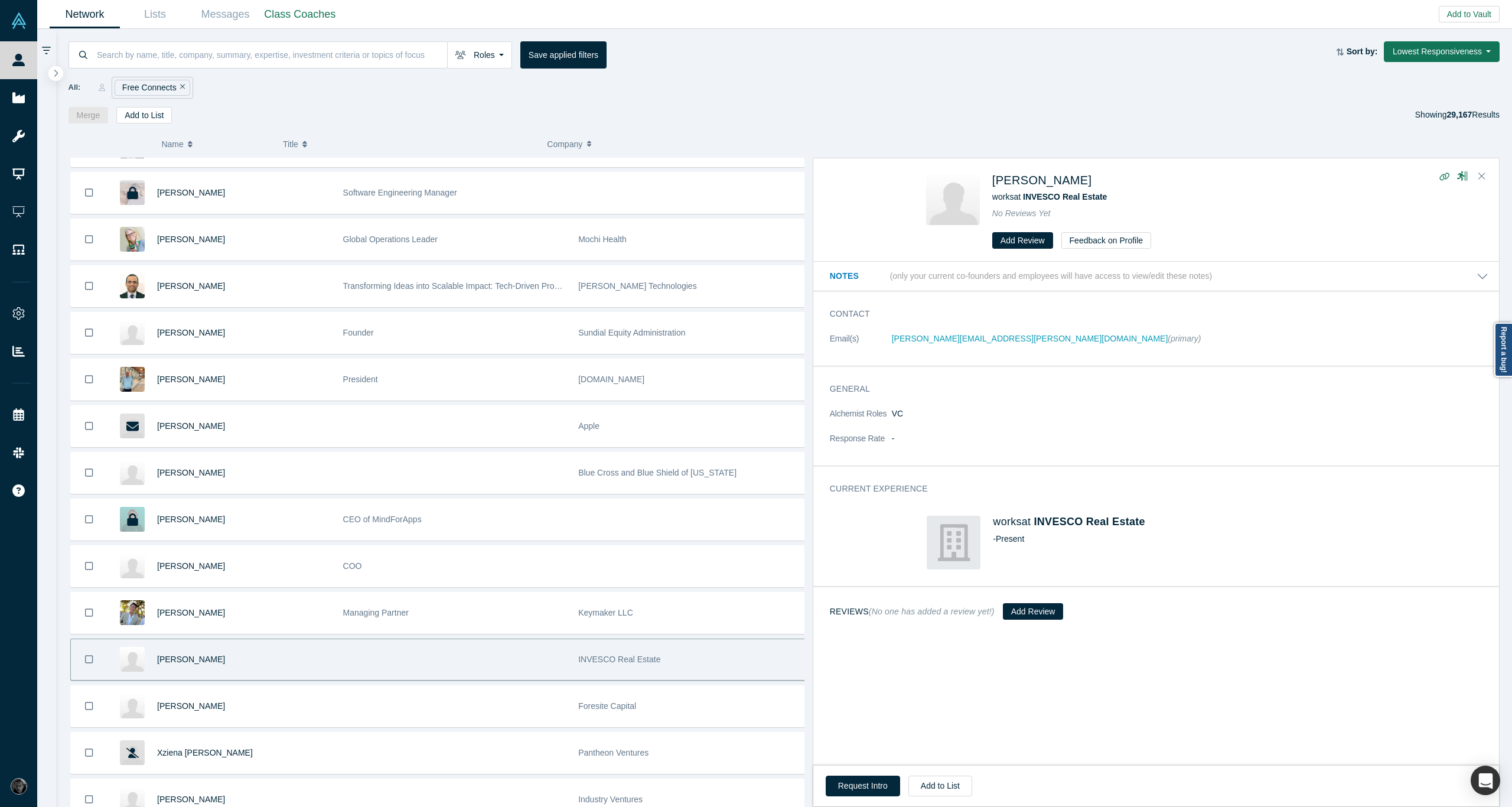
click at [1236, 523] on h4 "works at INVESCO Real Estate" at bounding box center [1192, 522] width 398 height 13
click at [1483, 176] on icon "Close" at bounding box center [1482, 176] width 7 height 7
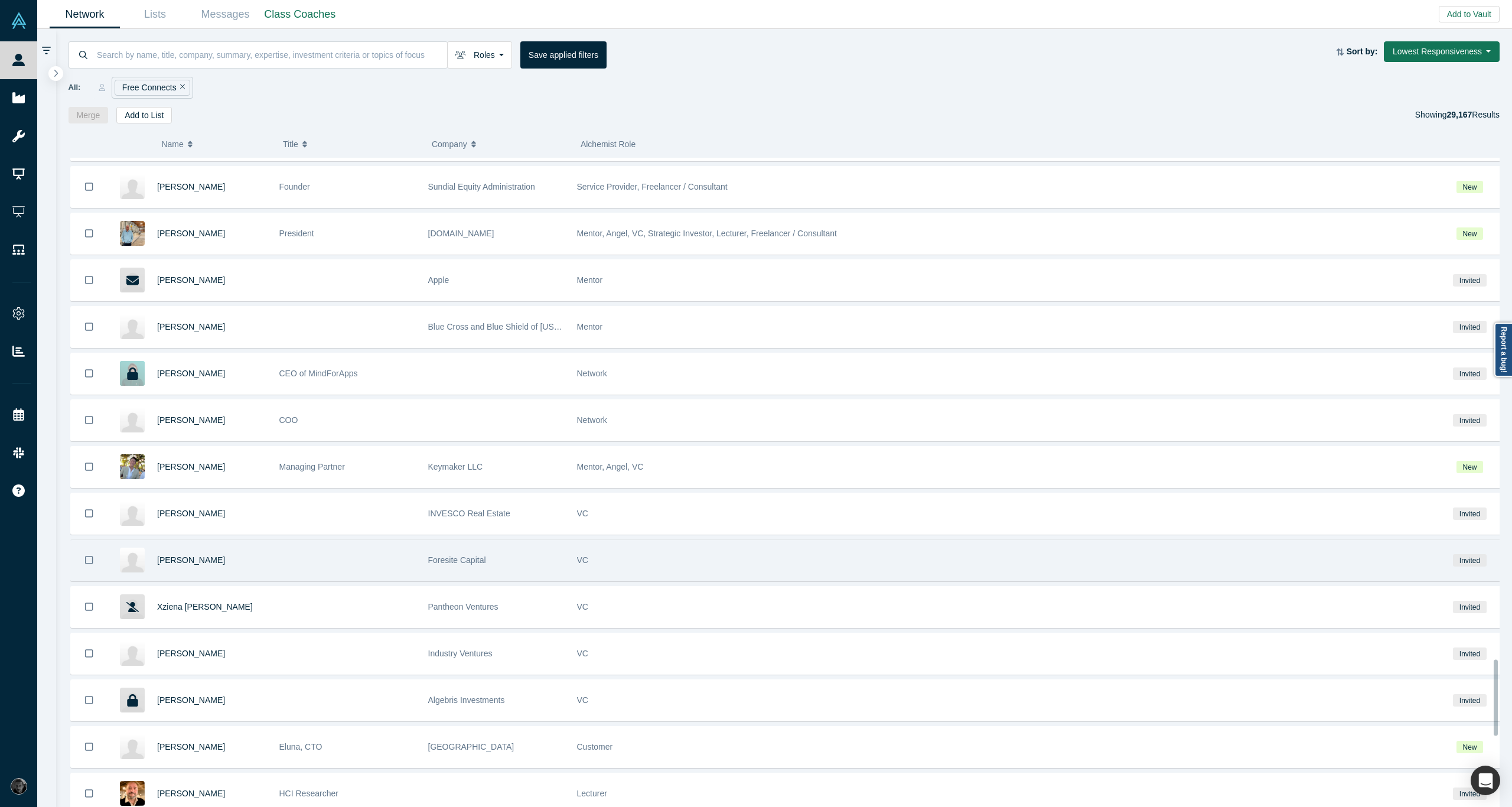
scroll to position [4374, 0]
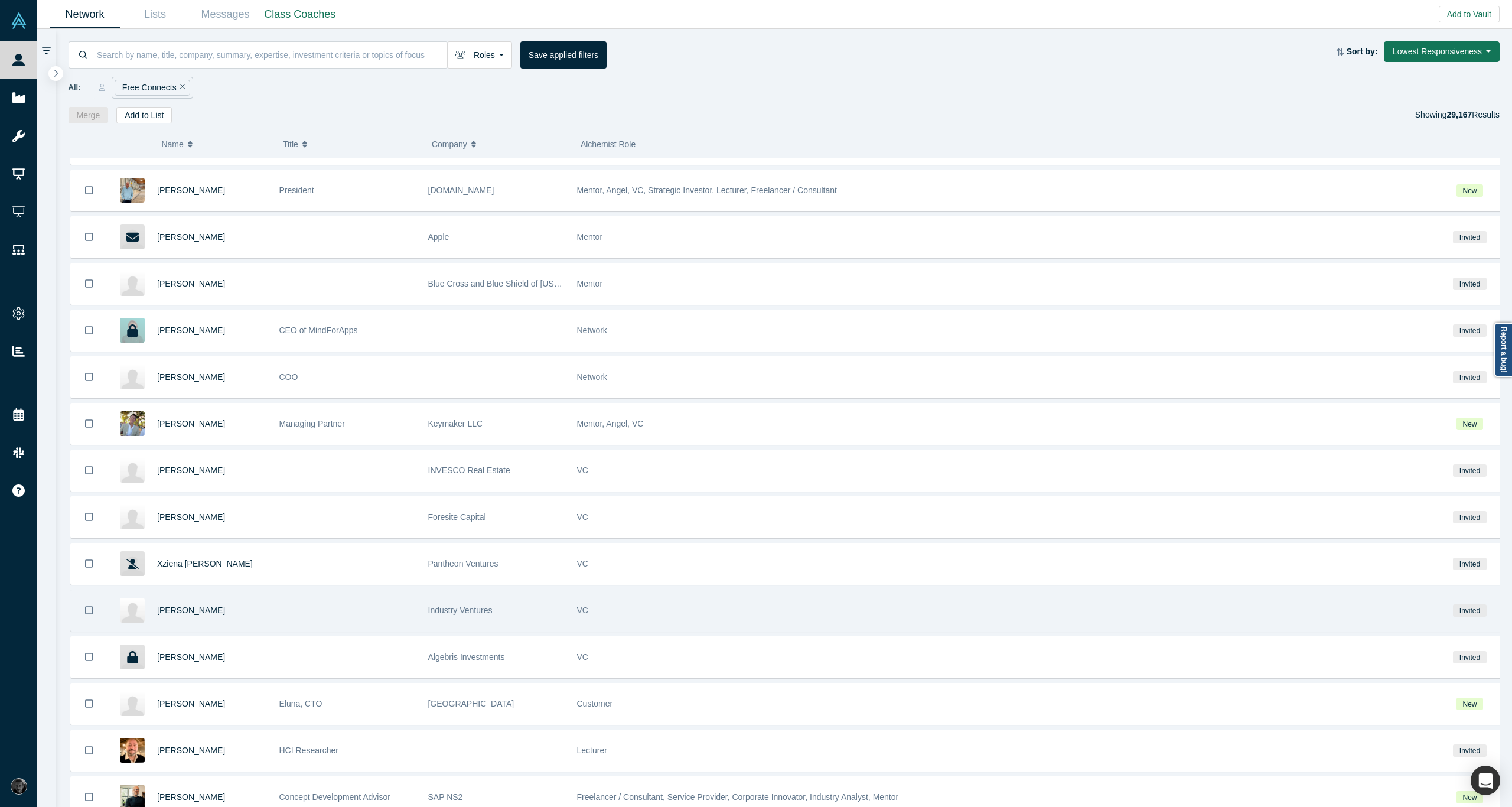
click at [712, 590] on div "VC" at bounding box center [1004, 610] width 854 height 41
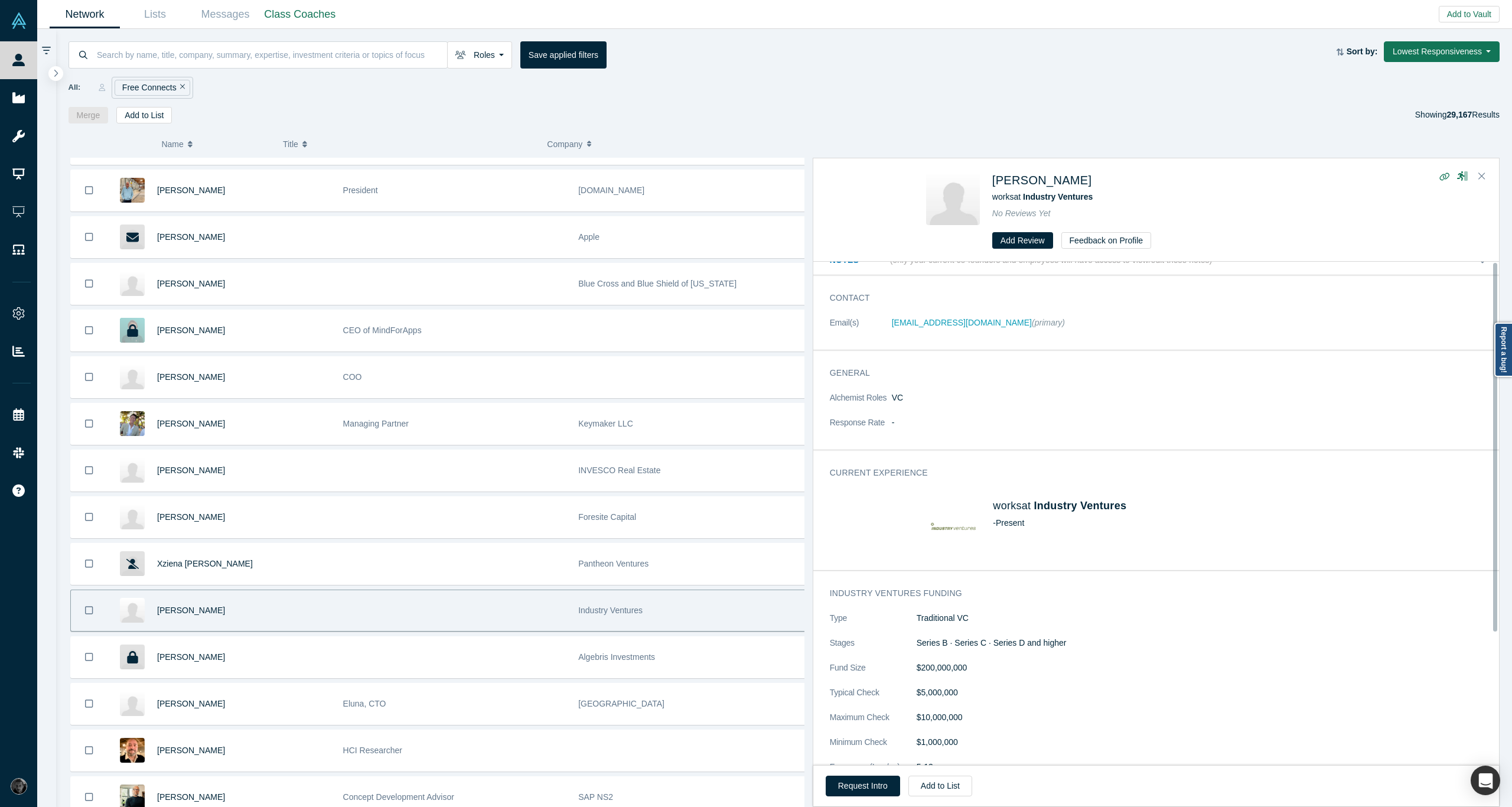
scroll to position [0, 0]
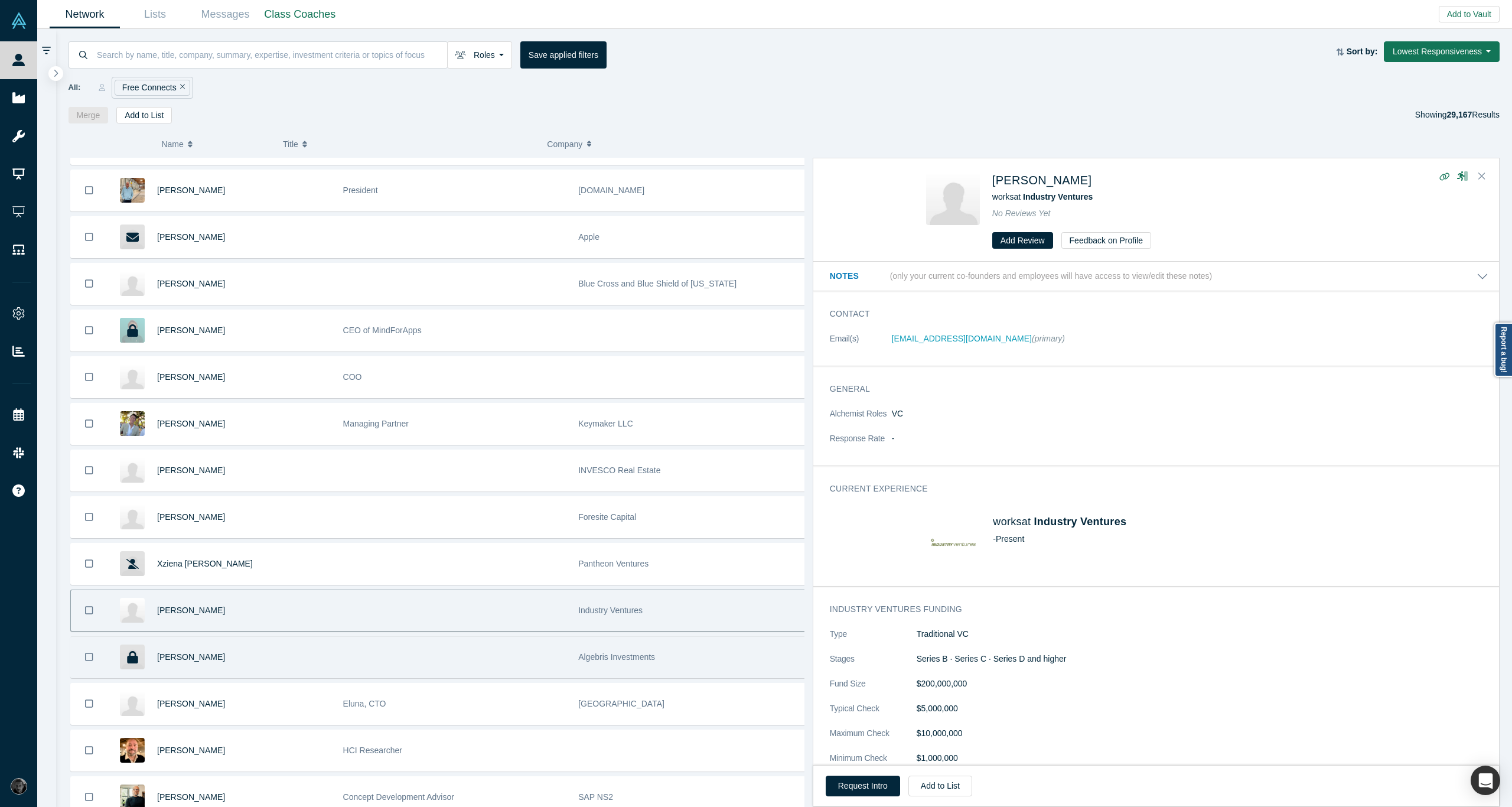
click at [661, 637] on div "Algebris Investments" at bounding box center [690, 657] width 223 height 41
